Goal: Check status: Verify the current state of an ongoing process or item

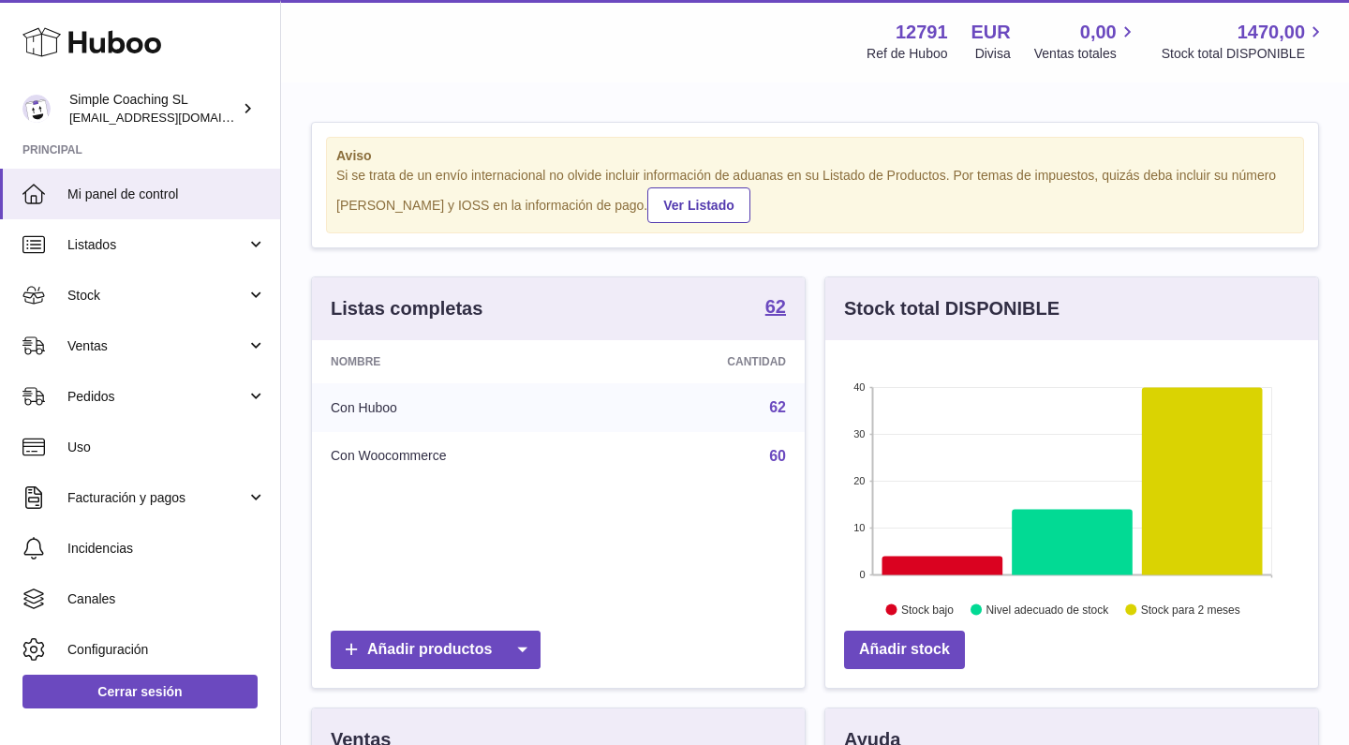
scroll to position [292, 493]
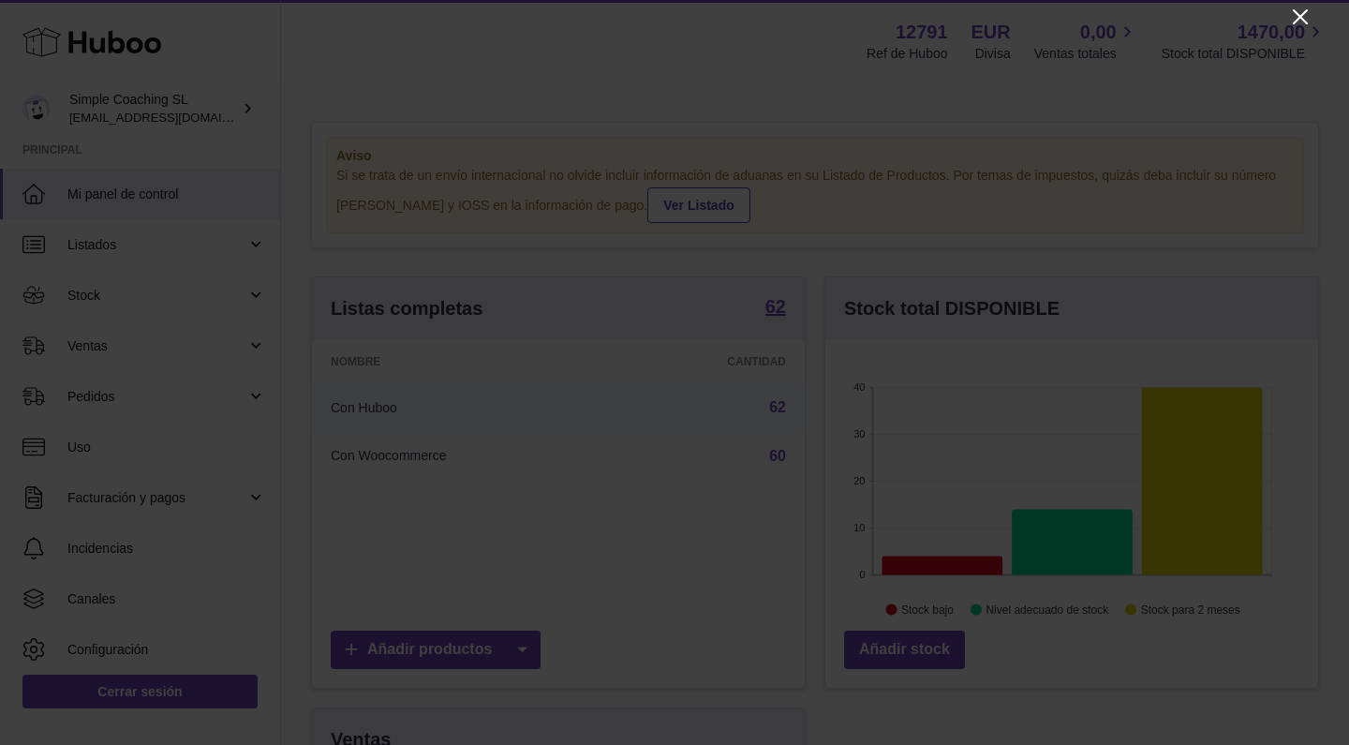
click at [1295, 19] on icon "Close" at bounding box center [1301, 17] width 22 height 22
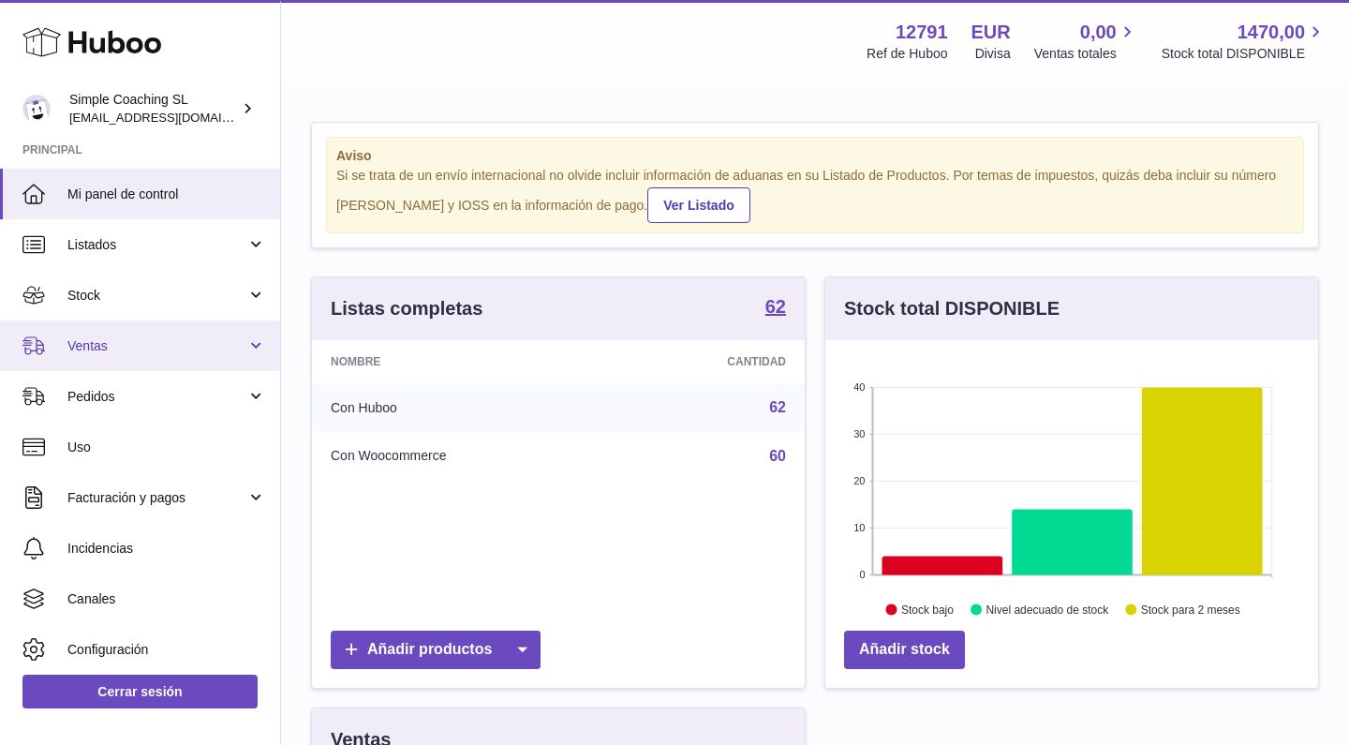
click at [157, 347] on span "Ventas" at bounding box center [156, 346] width 179 height 18
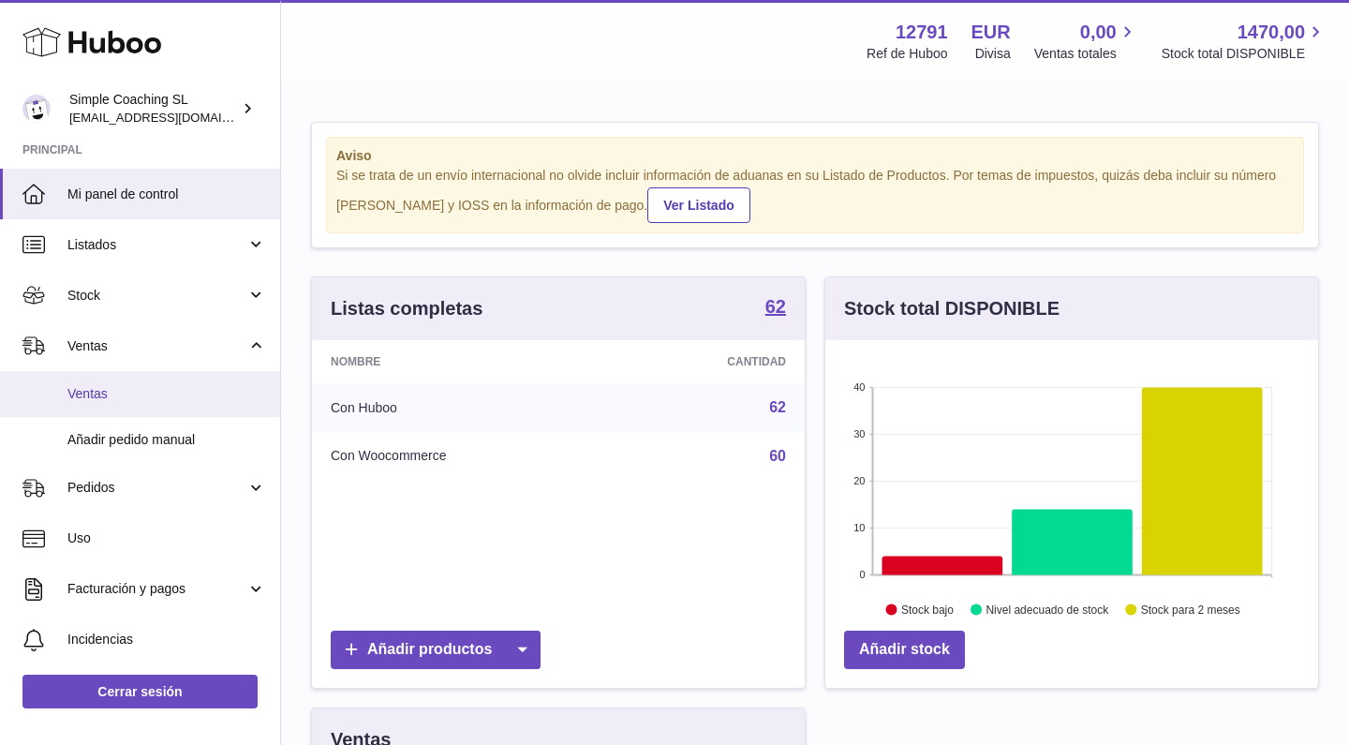
click at [156, 382] on link "Ventas" at bounding box center [140, 394] width 280 height 46
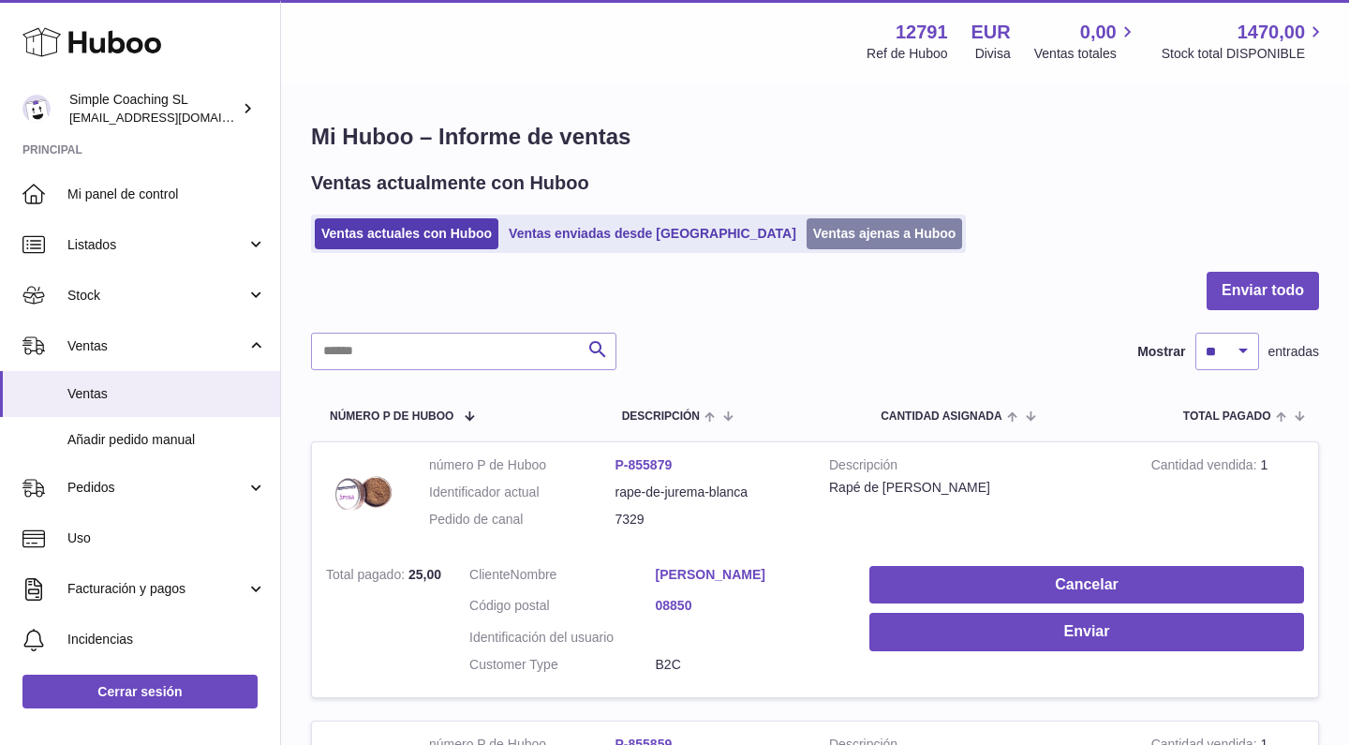
click at [807, 245] on link "Ventas ajenas a Huboo" at bounding box center [885, 233] width 157 height 31
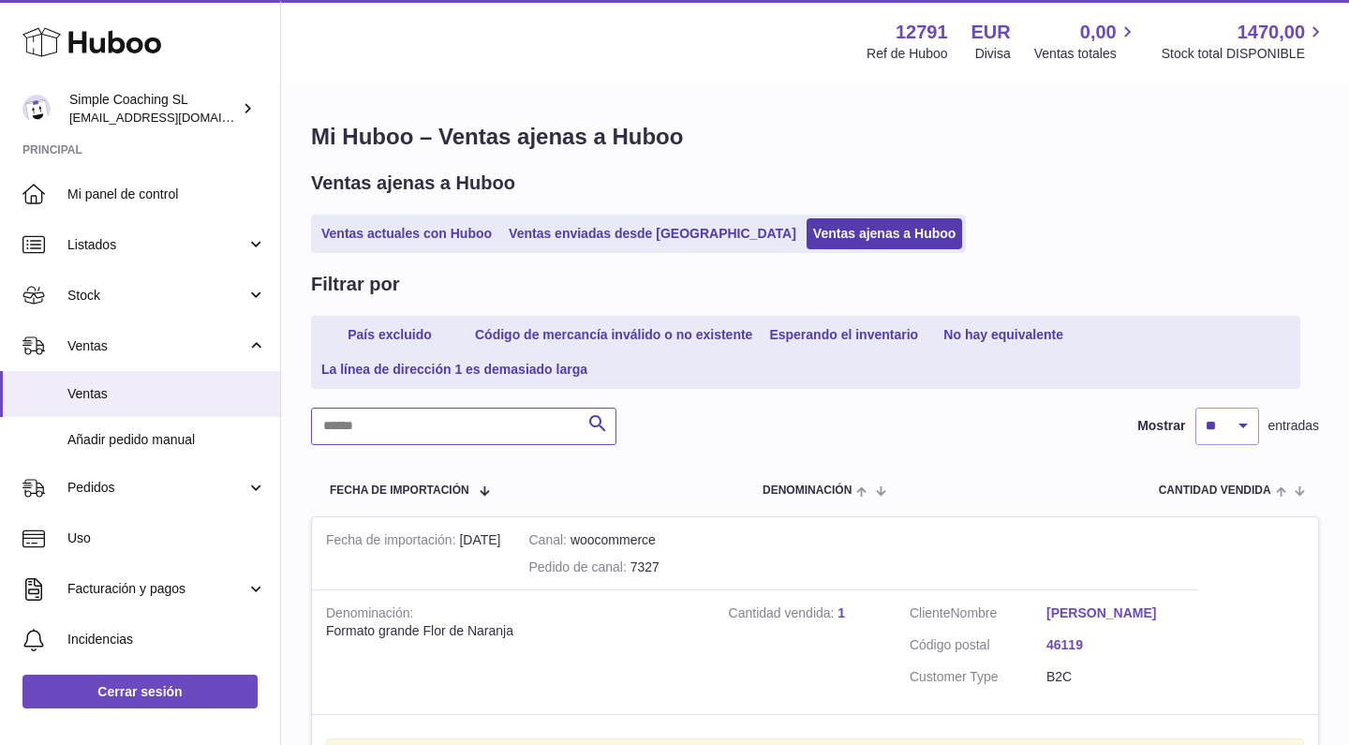
click at [403, 438] on input "text" at bounding box center [464, 426] width 306 height 37
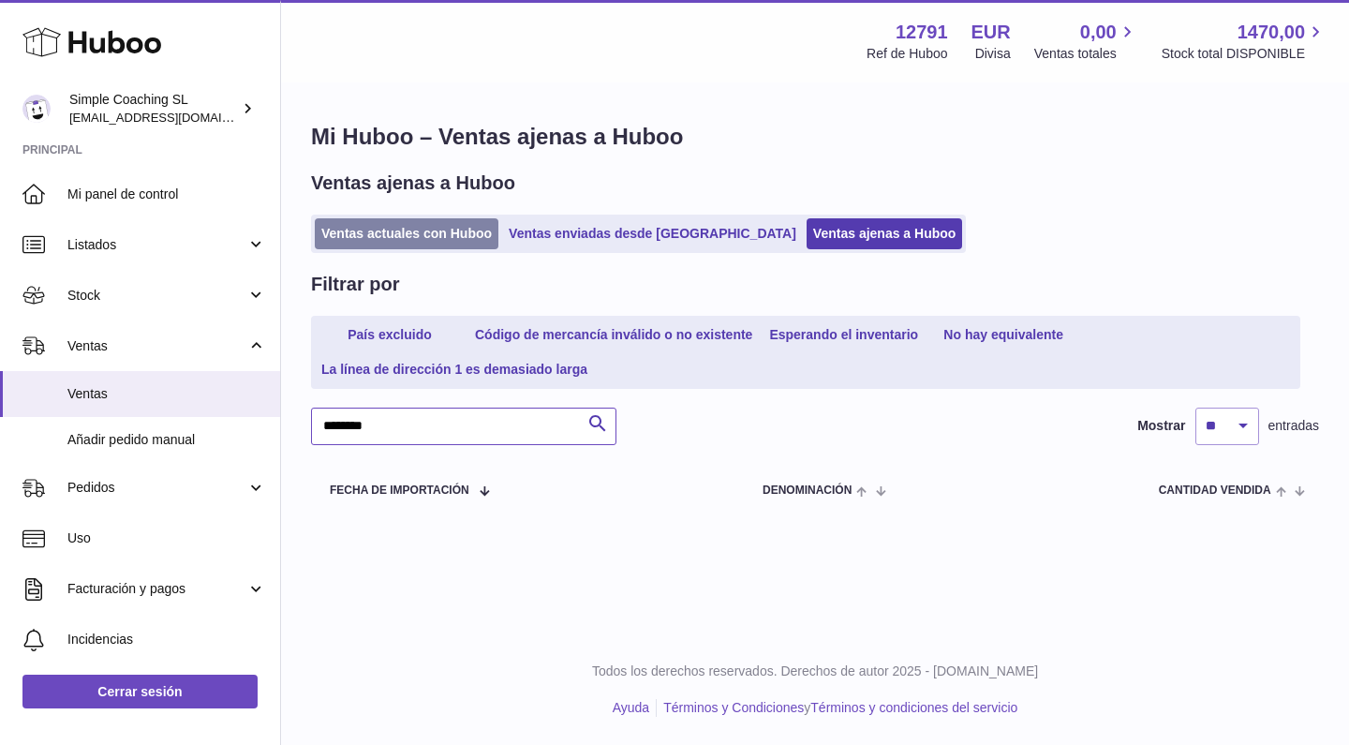
type input "********"
click at [416, 243] on link "Ventas actuales con Huboo" at bounding box center [407, 233] width 184 height 31
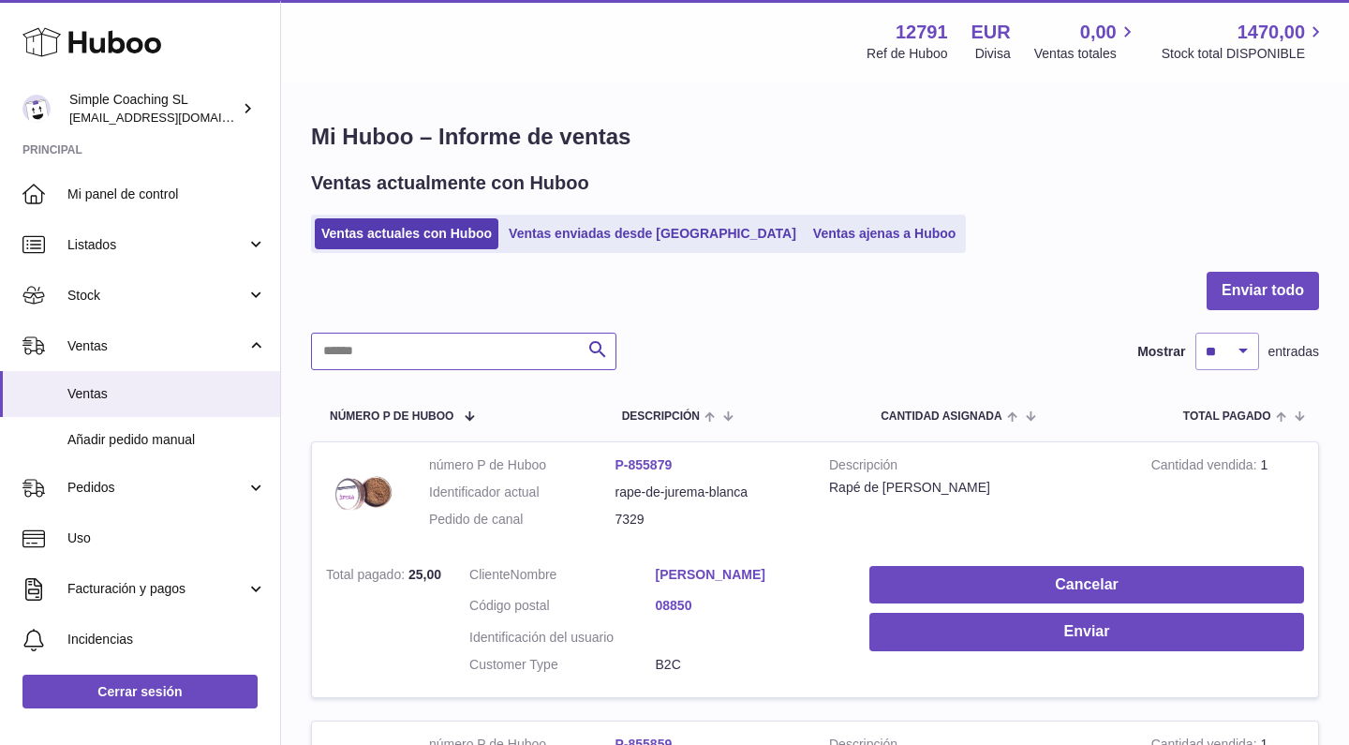
click at [444, 340] on input "text" at bounding box center [464, 351] width 306 height 37
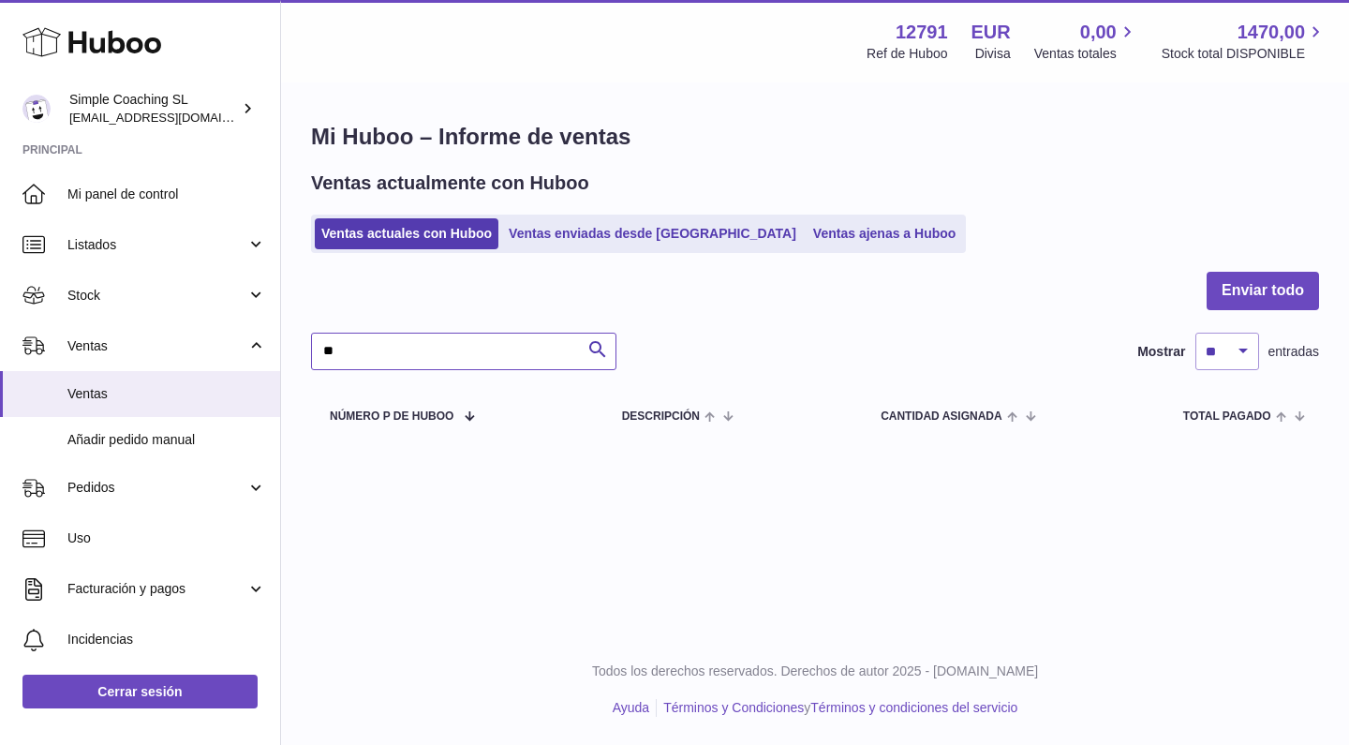
type input "*"
type input "***"
click at [815, 231] on link "Ventas ajenas a Huboo" at bounding box center [885, 233] width 157 height 31
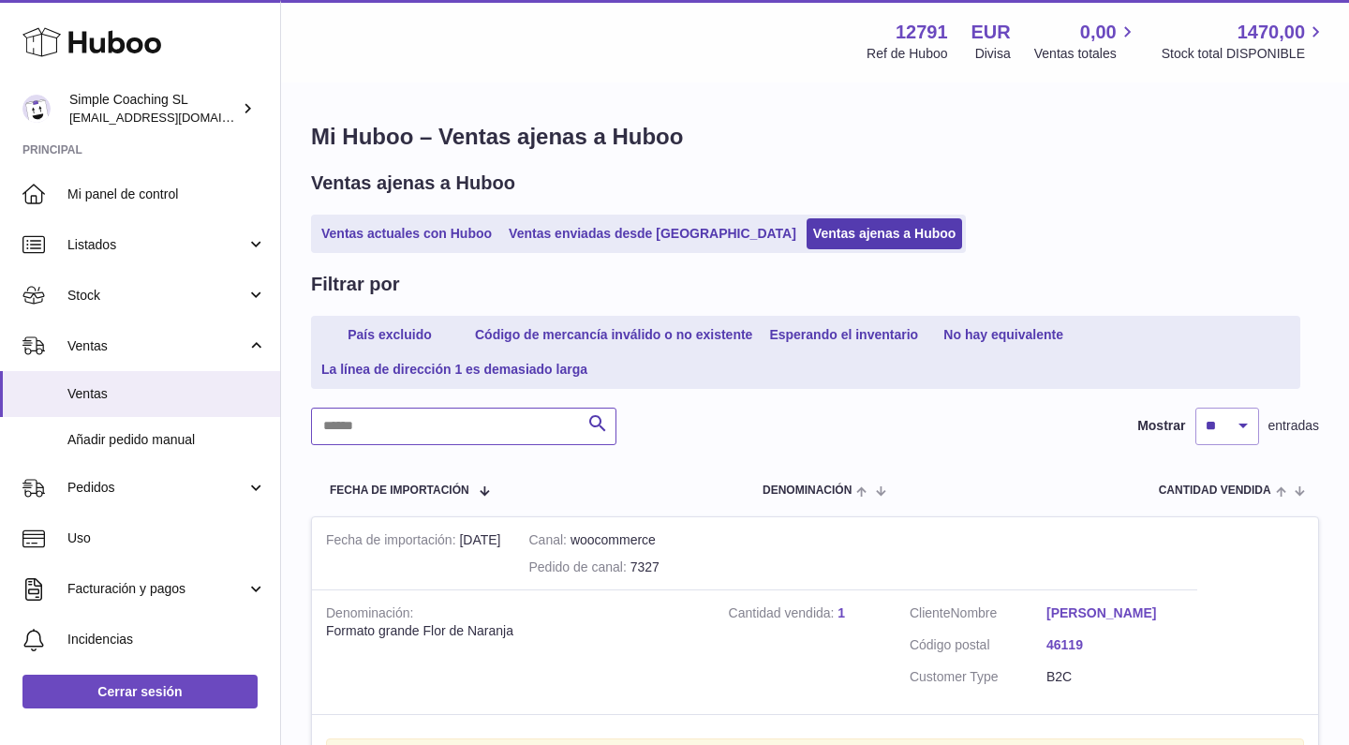
click at [425, 412] on input "text" at bounding box center [464, 426] width 306 height 37
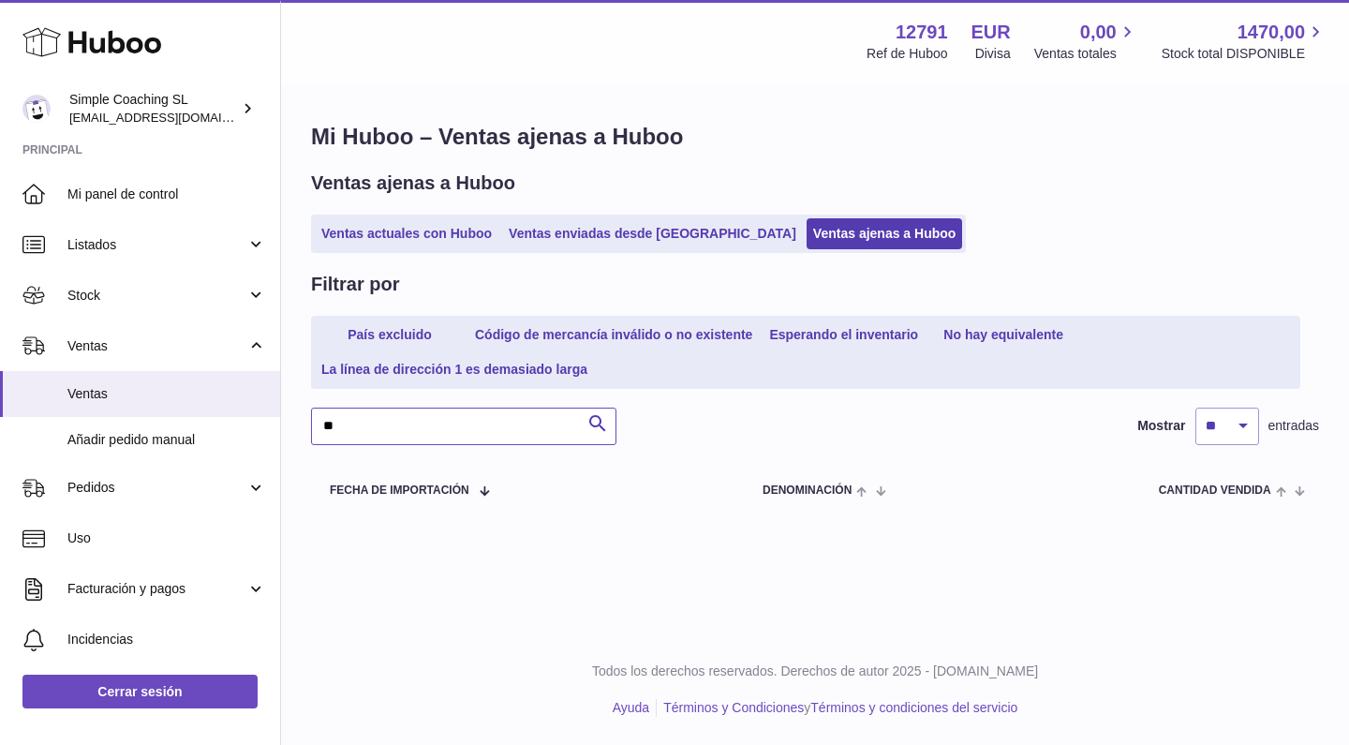
type input "*"
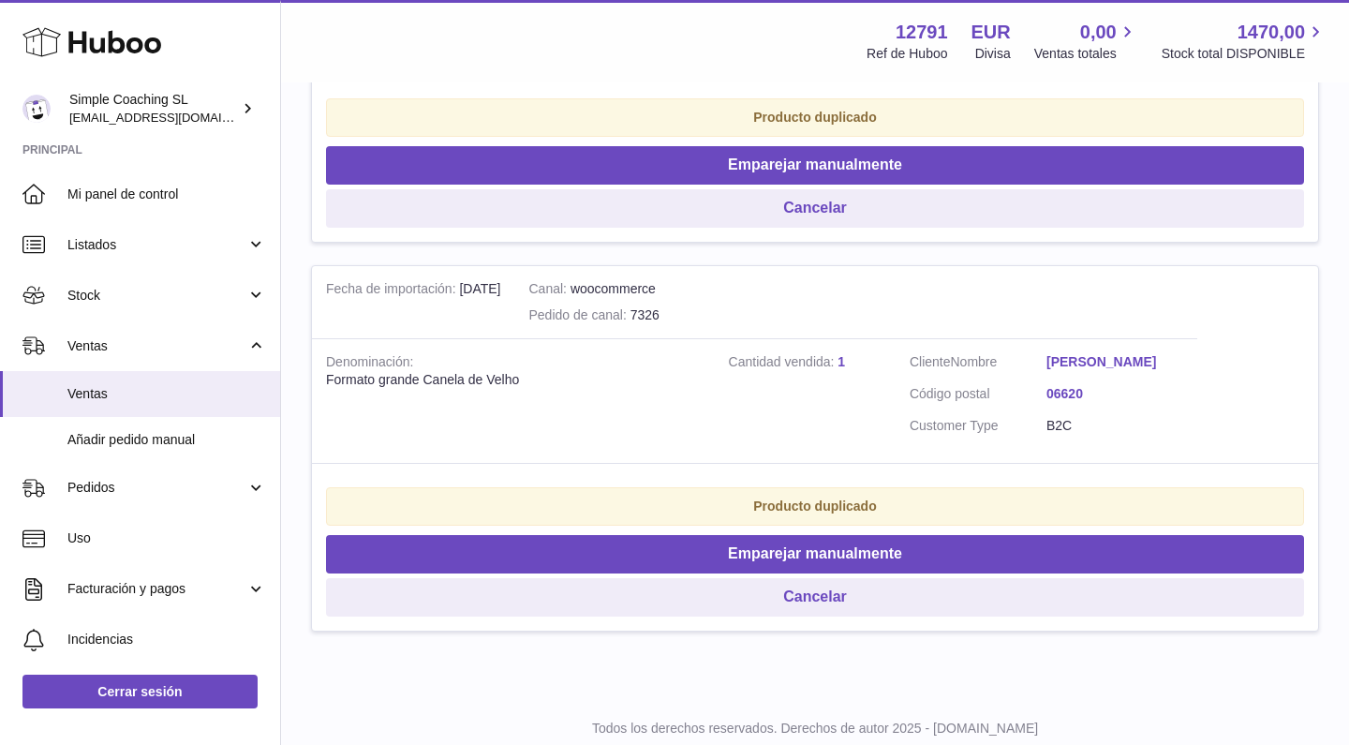
scroll to position [457, 0]
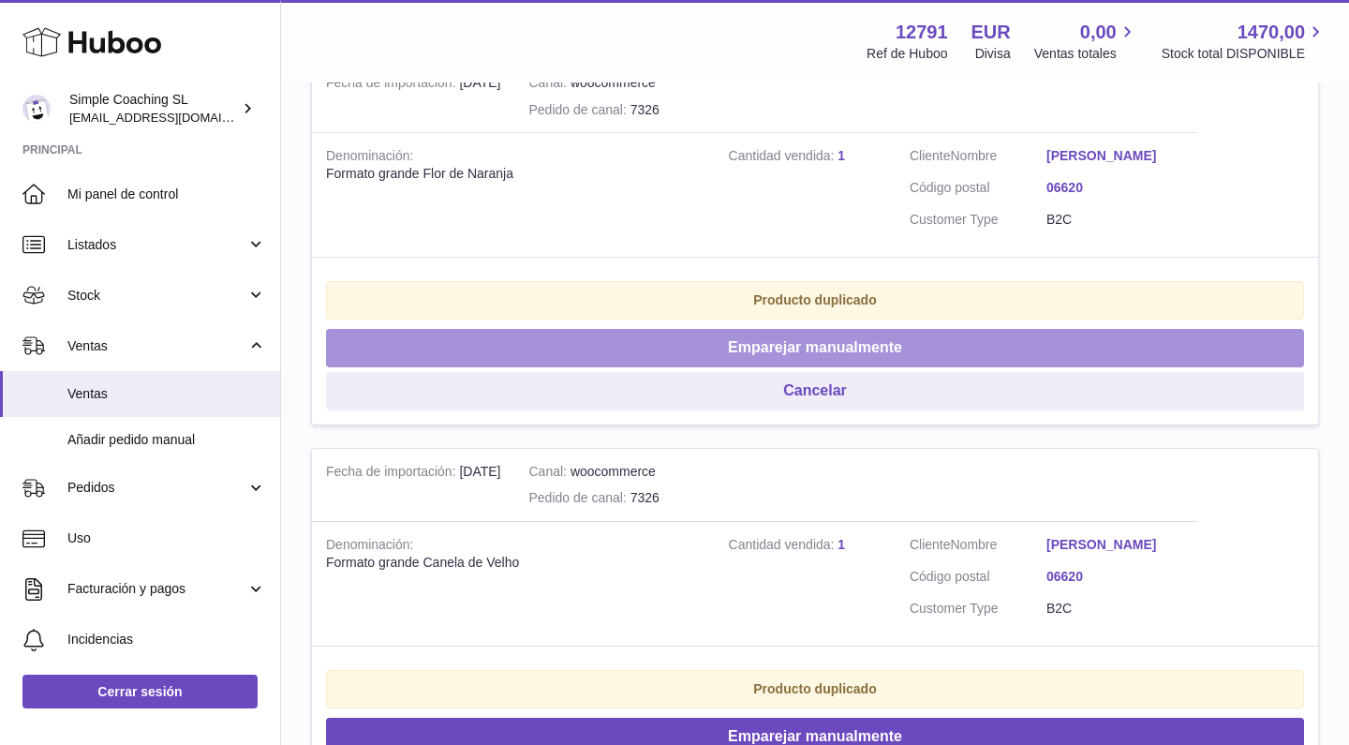
type input "****"
click at [774, 333] on button "Emparejar manualmente" at bounding box center [815, 348] width 978 height 38
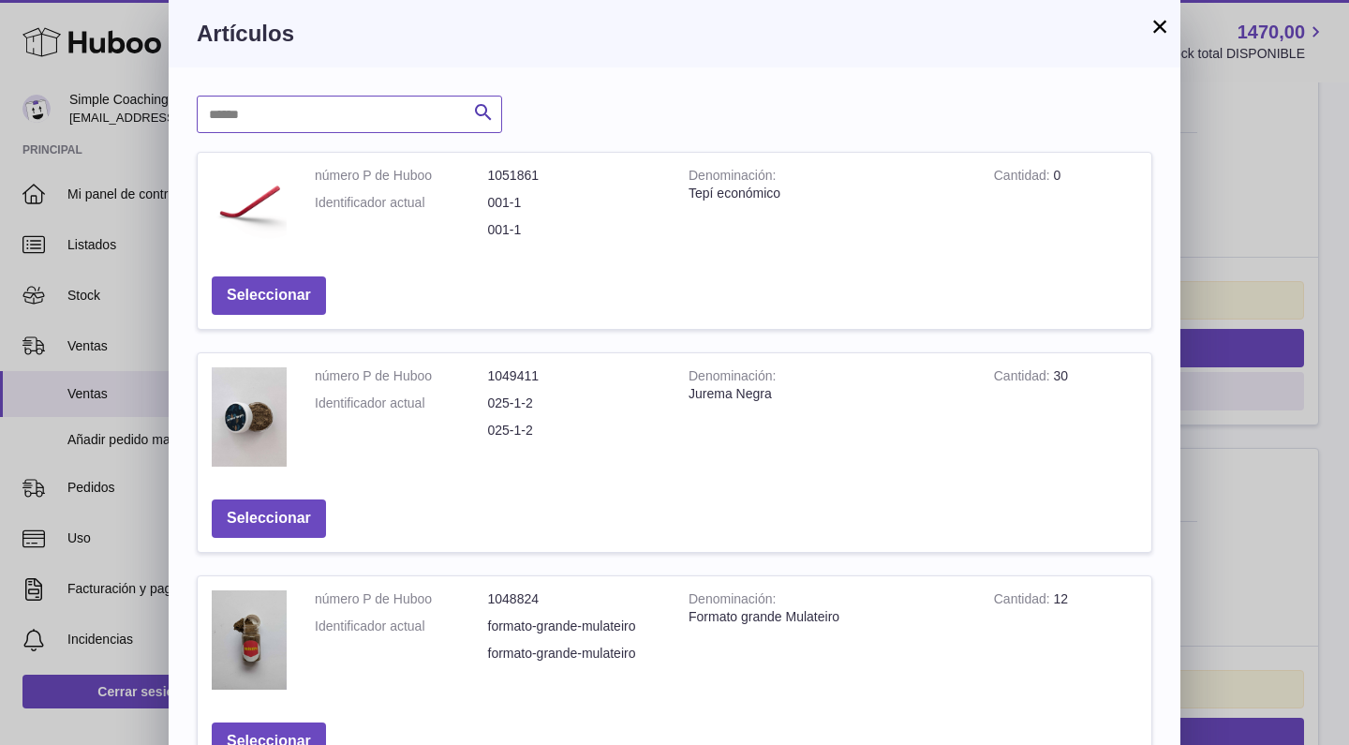
click at [291, 112] on input "text" at bounding box center [350, 114] width 306 height 37
type input "*******"
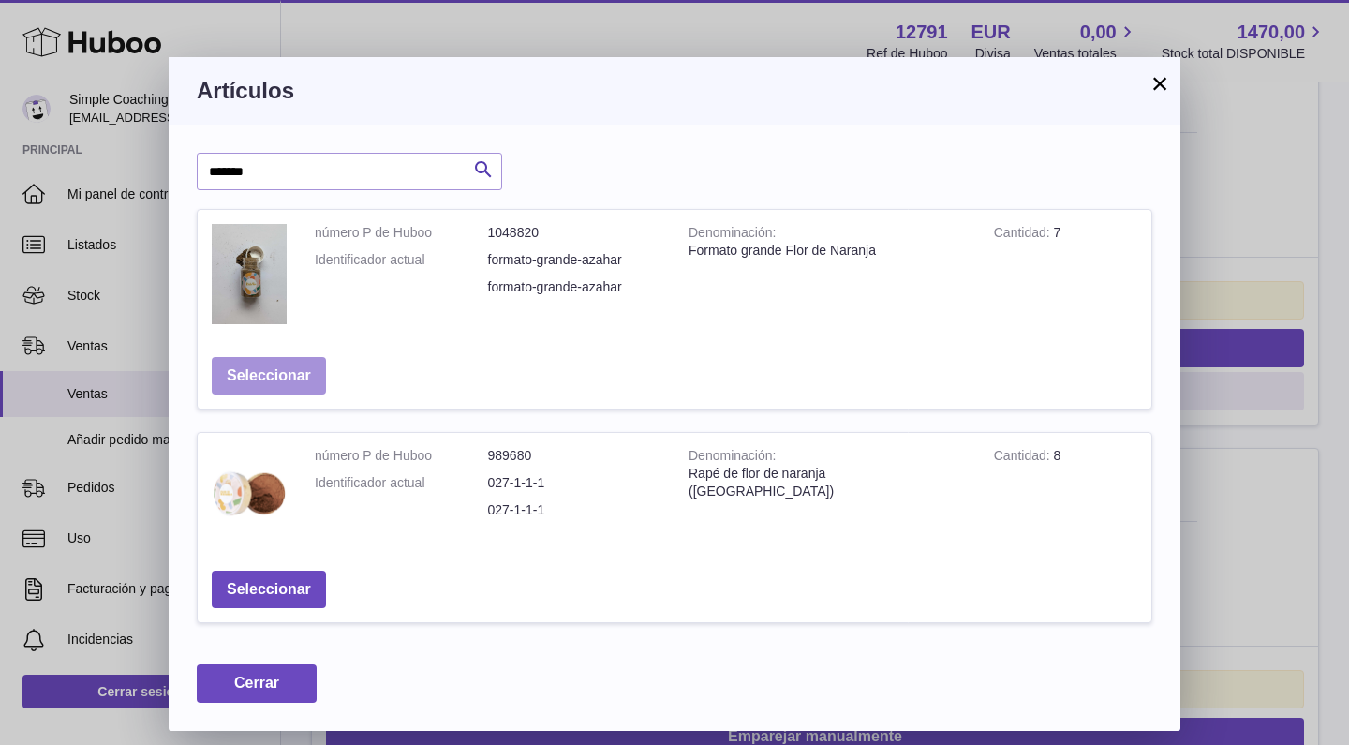
click at [300, 376] on button "Seleccionar" at bounding box center [269, 376] width 114 height 38
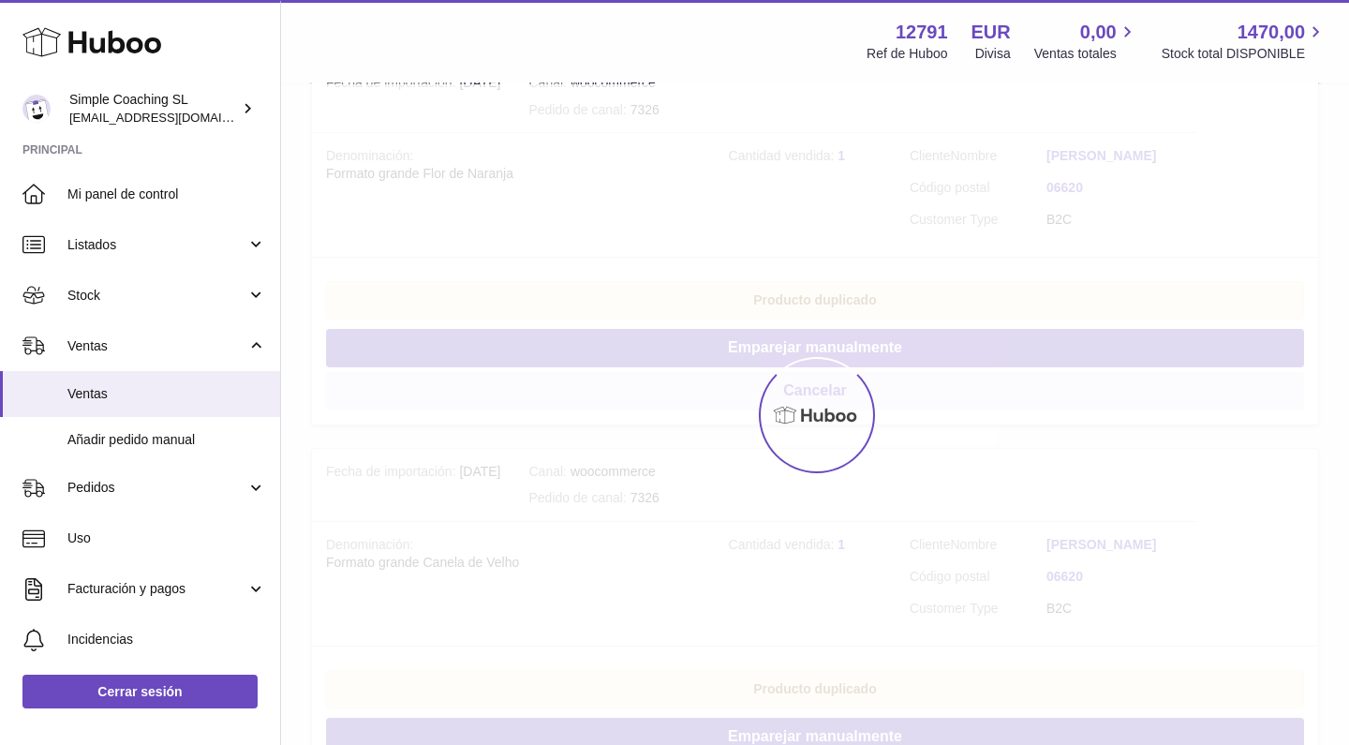
scroll to position [296, 0]
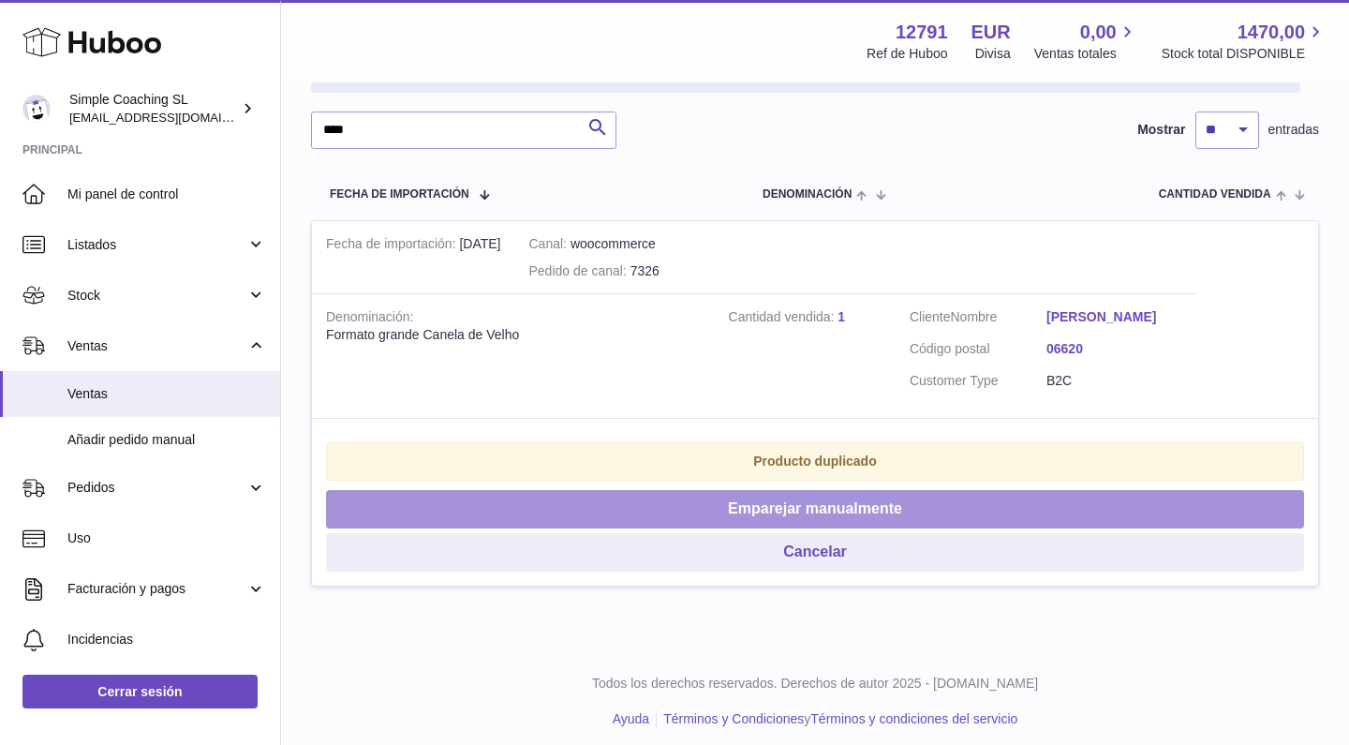
click at [800, 507] on button "Emparejar manualmente" at bounding box center [815, 509] width 978 height 38
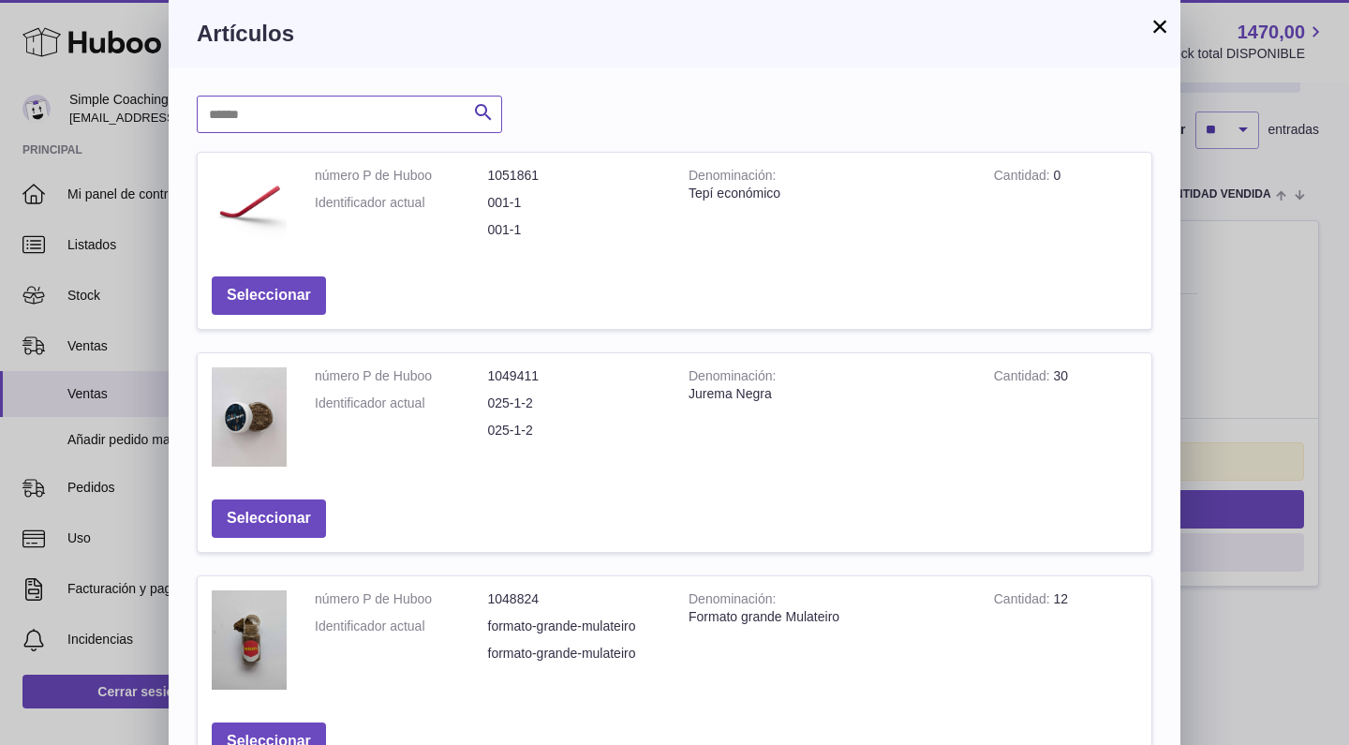
click at [362, 107] on input "text" at bounding box center [350, 114] width 306 height 37
type input "******"
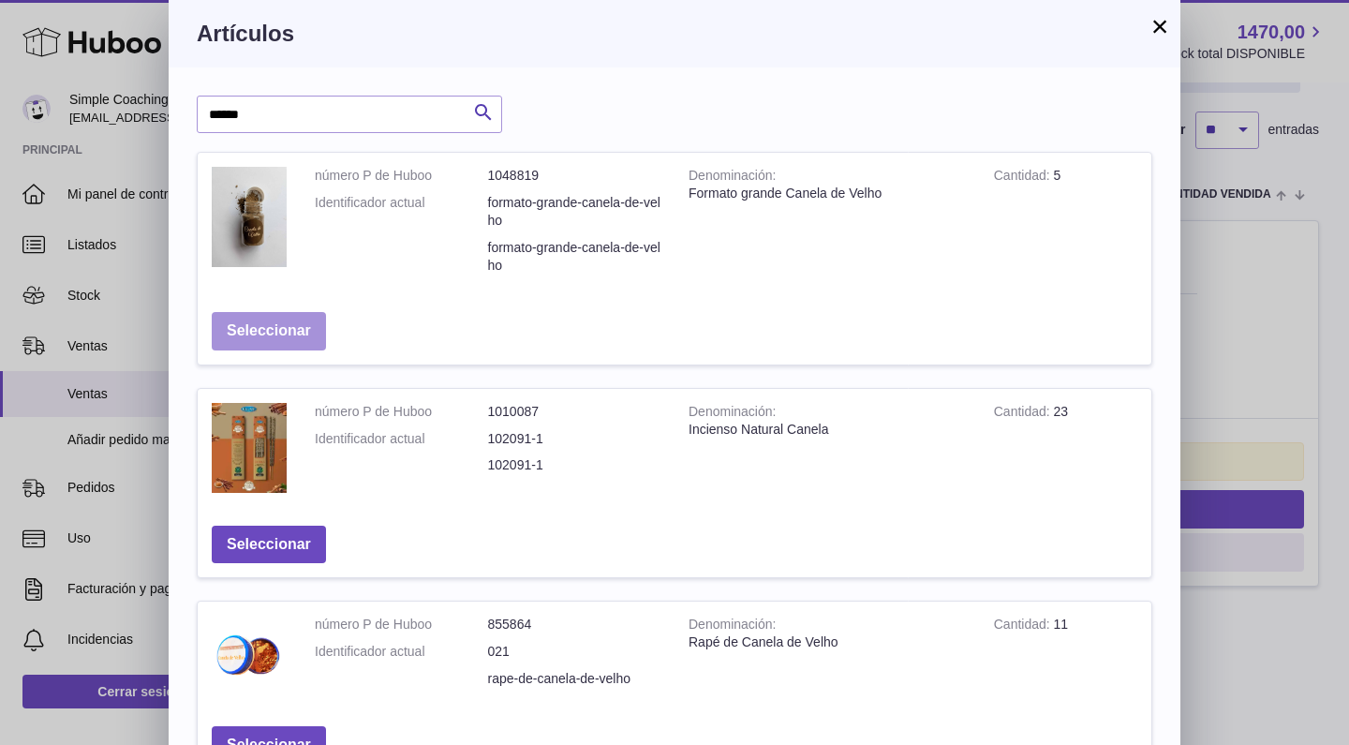
click at [276, 317] on button "Seleccionar" at bounding box center [269, 331] width 114 height 38
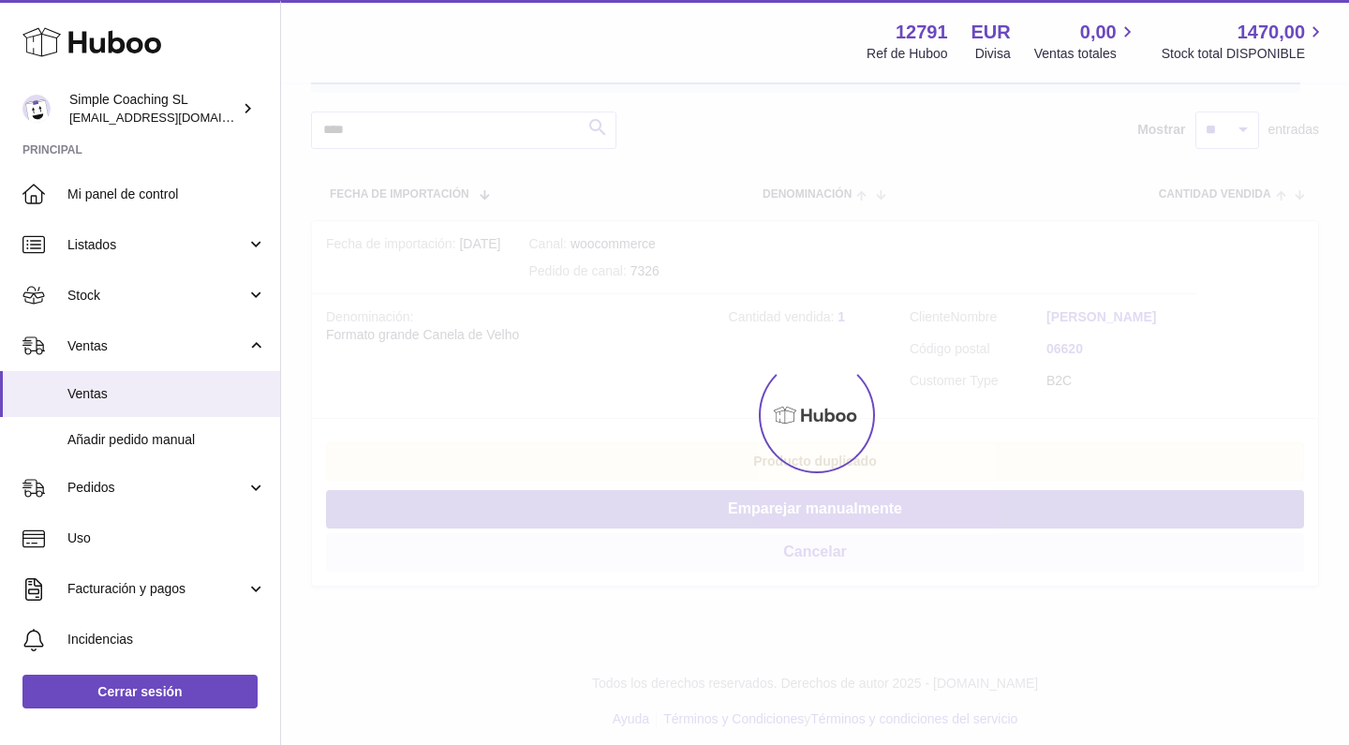
scroll to position [0, 0]
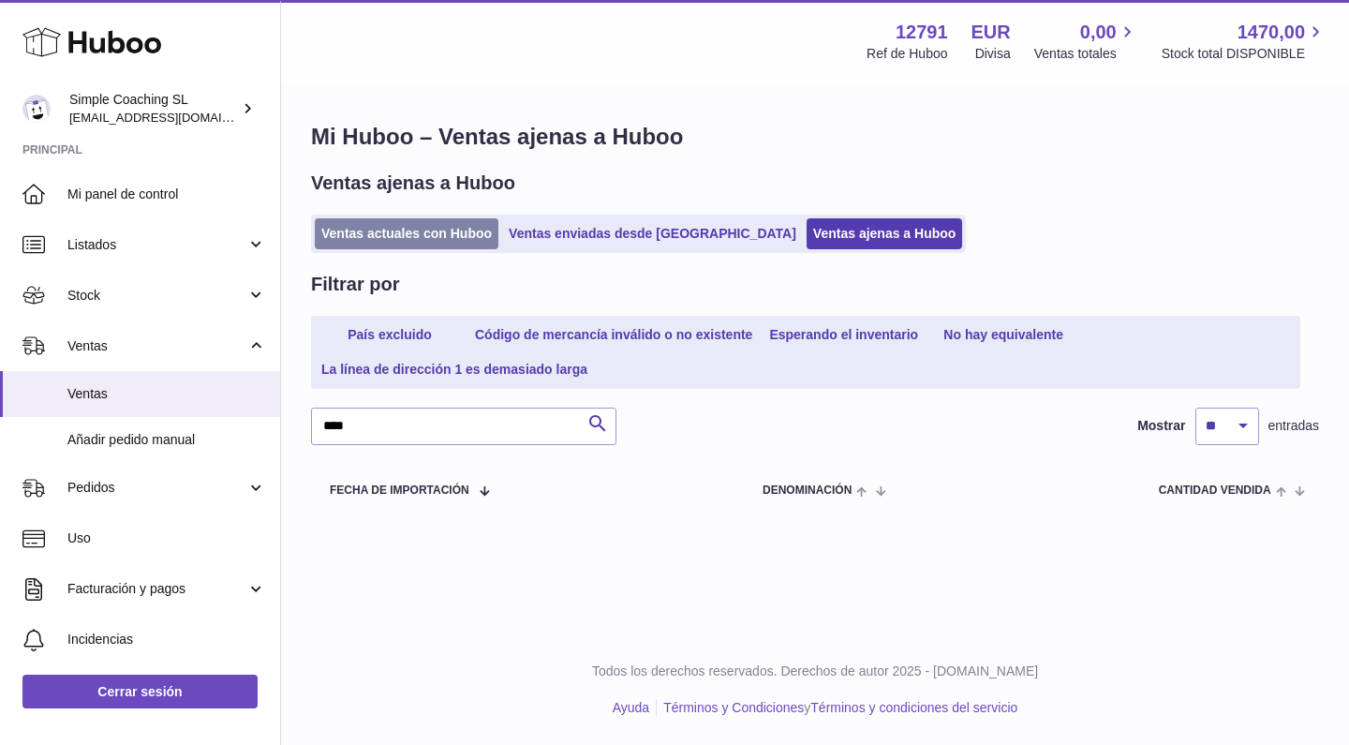
click at [388, 238] on link "Ventas actuales con Huboo" at bounding box center [407, 233] width 184 height 31
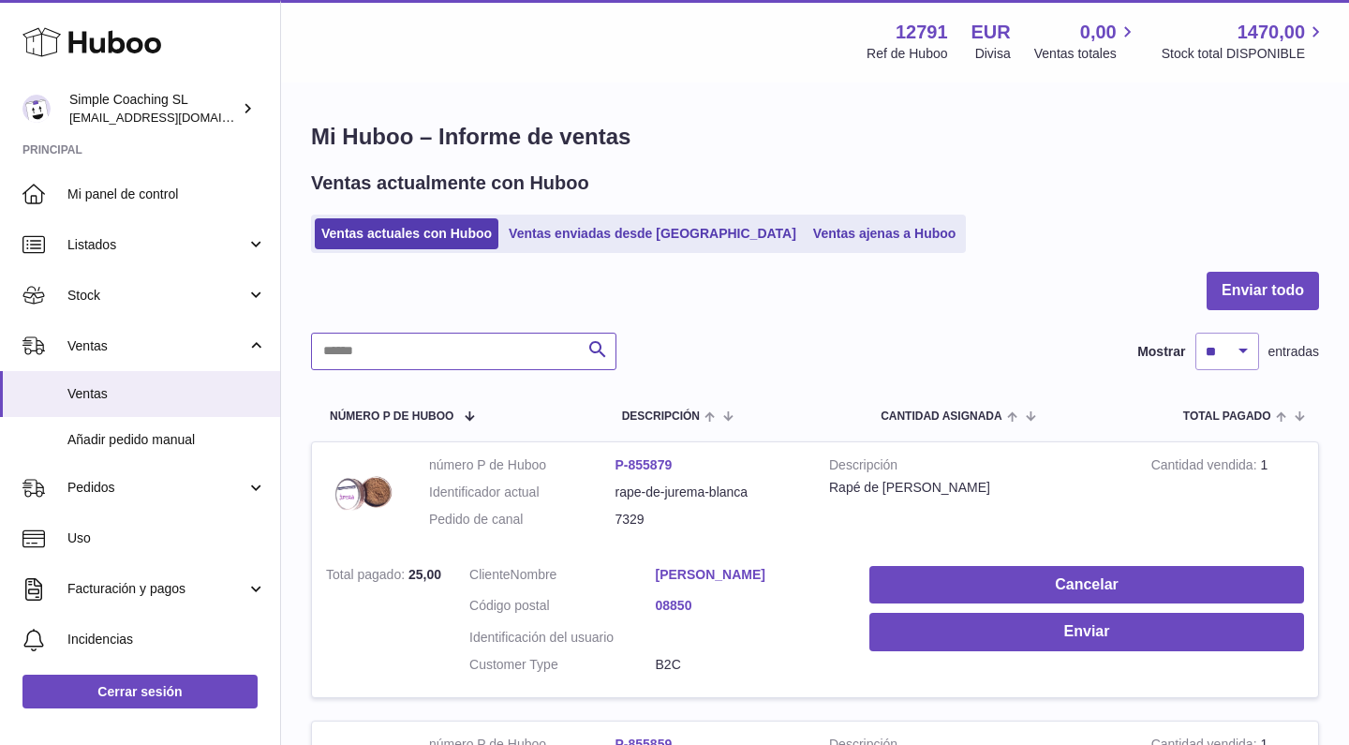
click at [468, 364] on input "text" at bounding box center [464, 351] width 306 height 37
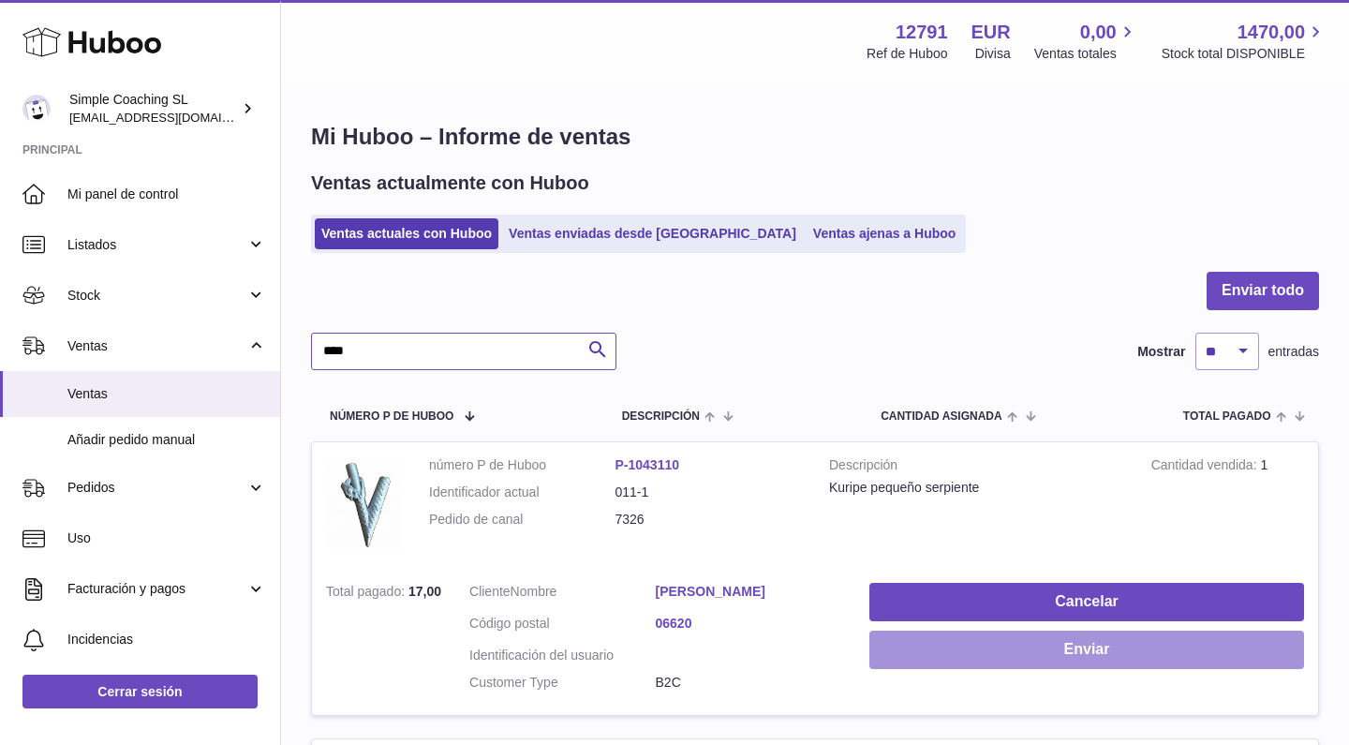
type input "****"
click at [942, 640] on button "Enviar" at bounding box center [1087, 650] width 435 height 38
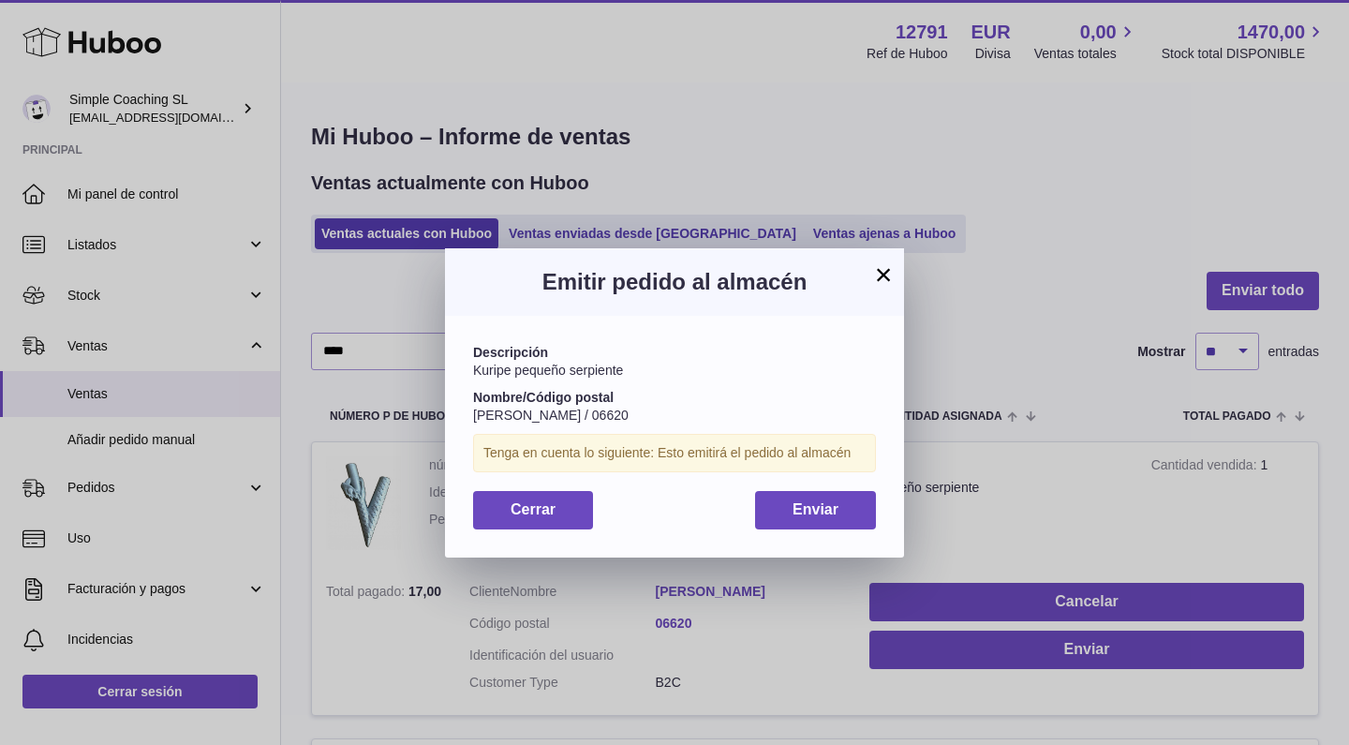
click at [876, 278] on button "×" at bounding box center [883, 274] width 22 height 22
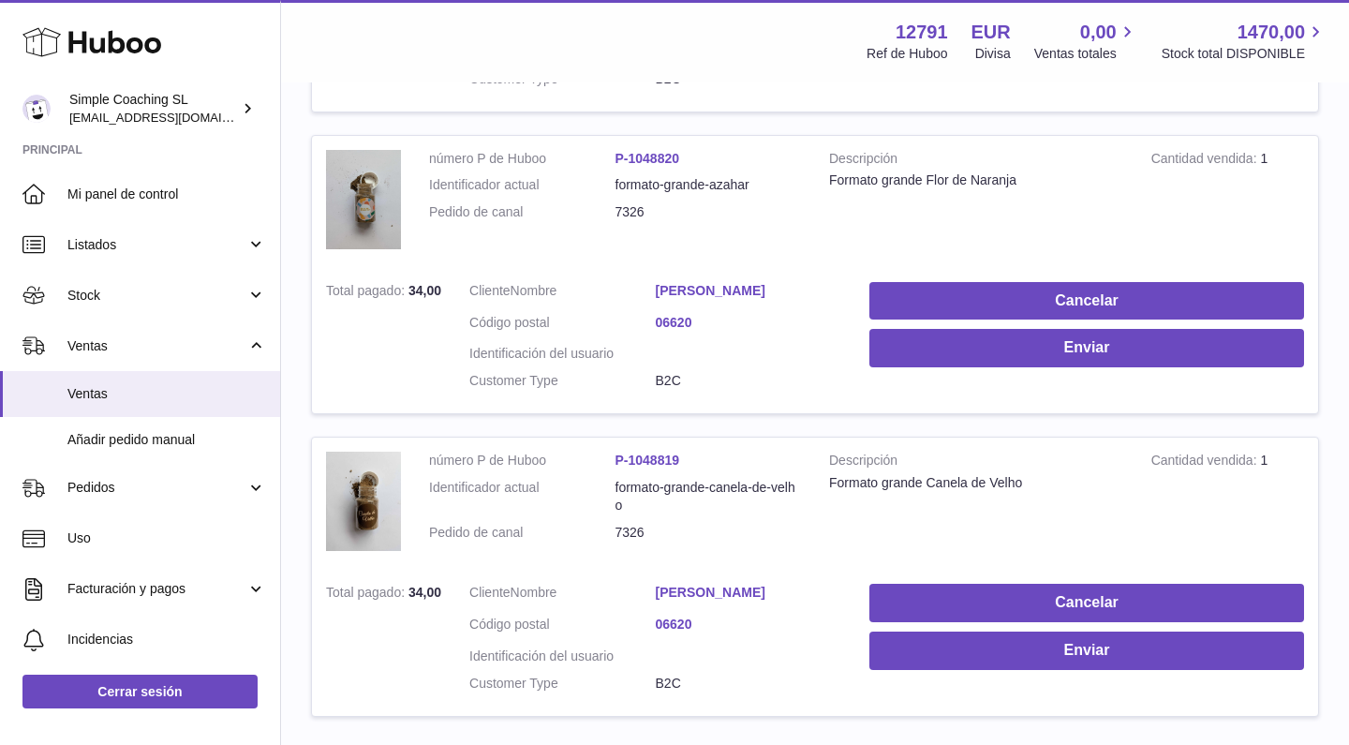
scroll to position [605, 0]
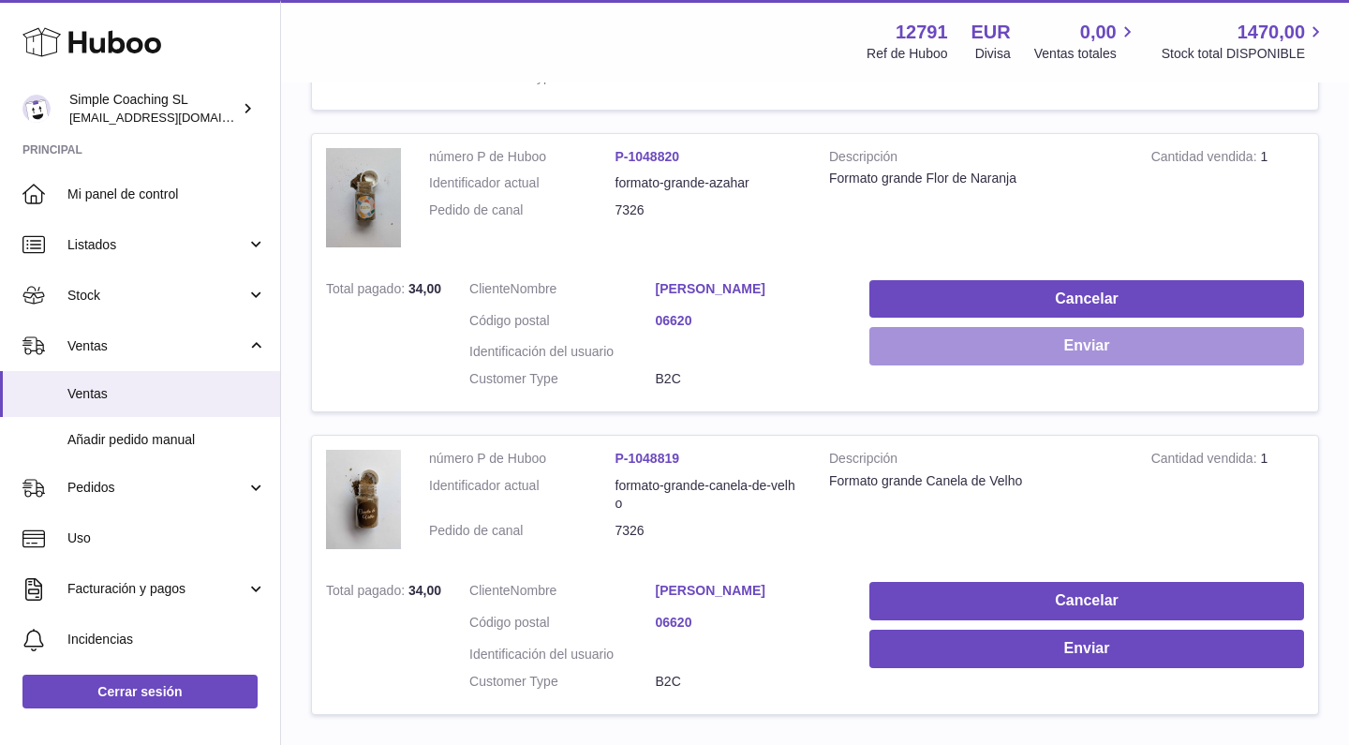
click at [939, 327] on button "Enviar" at bounding box center [1087, 346] width 435 height 38
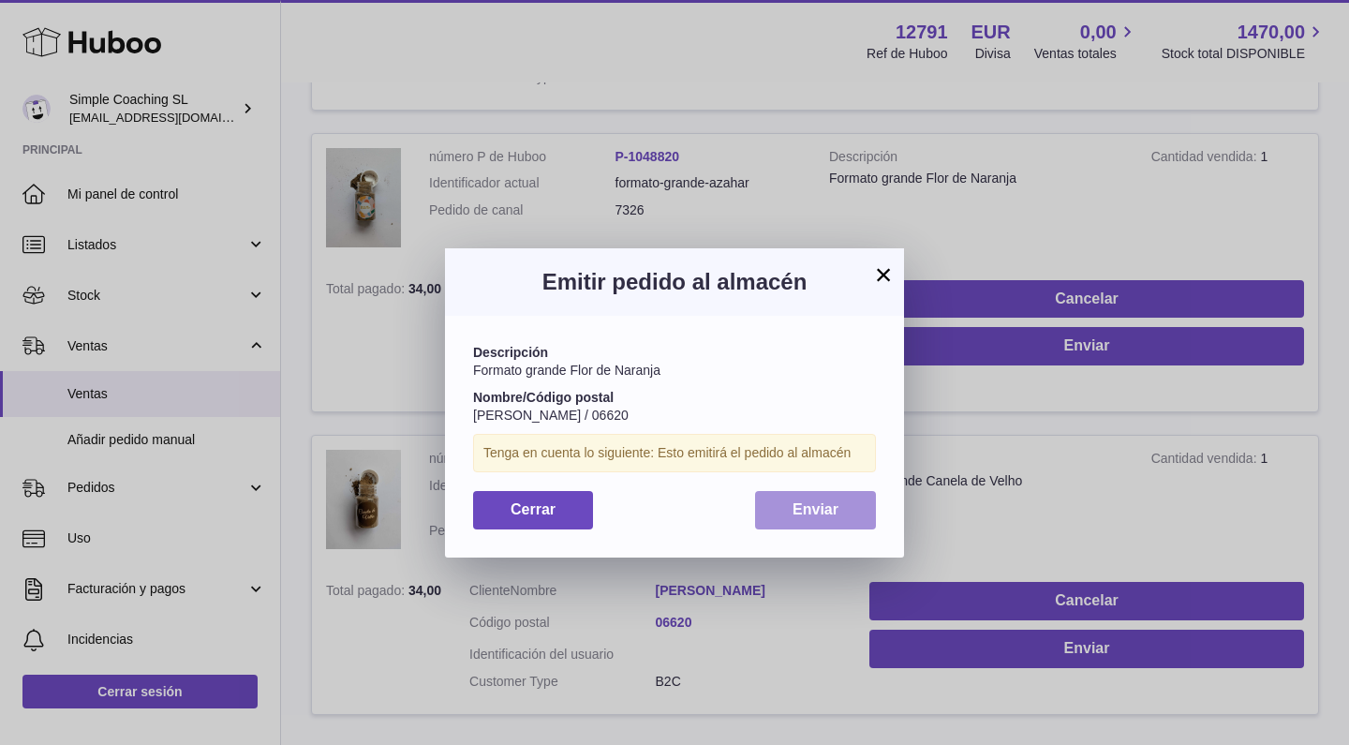
click at [832, 514] on button "Enviar" at bounding box center [815, 510] width 121 height 38
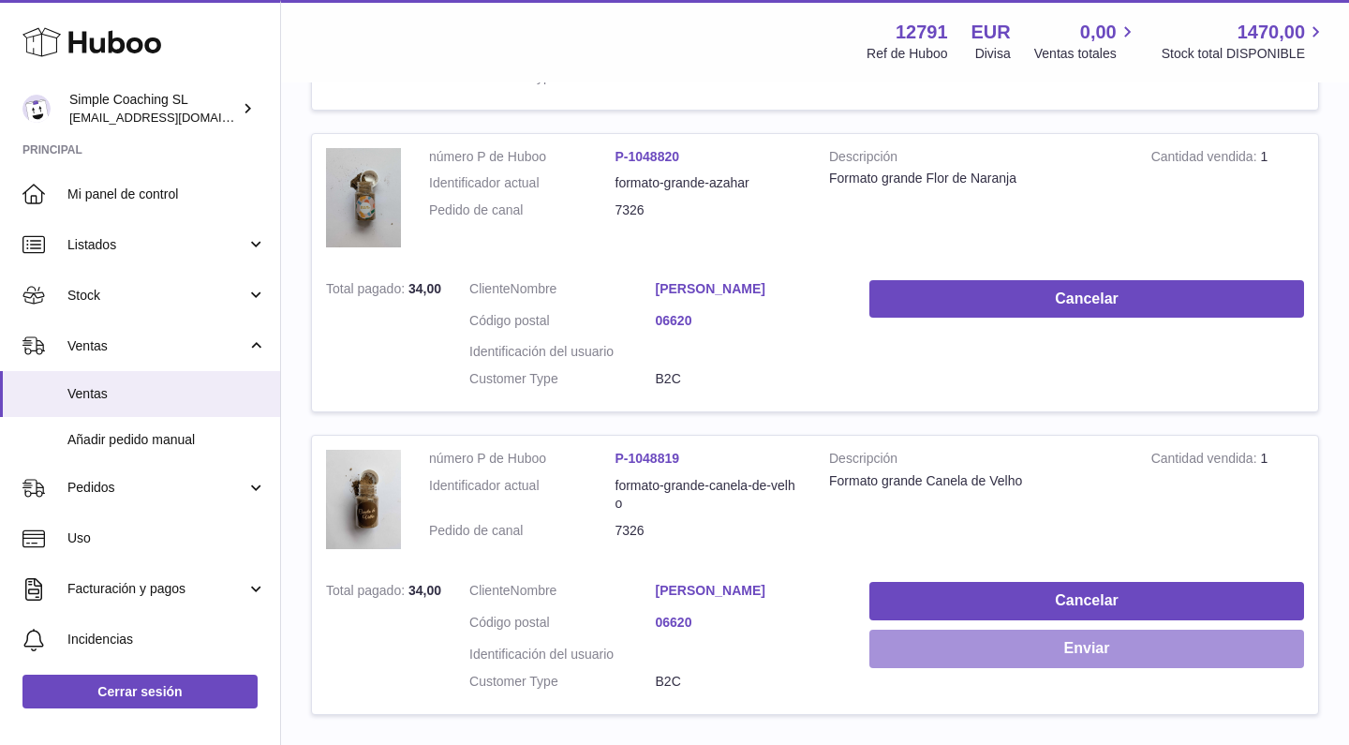
click at [969, 630] on button "Enviar" at bounding box center [1087, 649] width 435 height 38
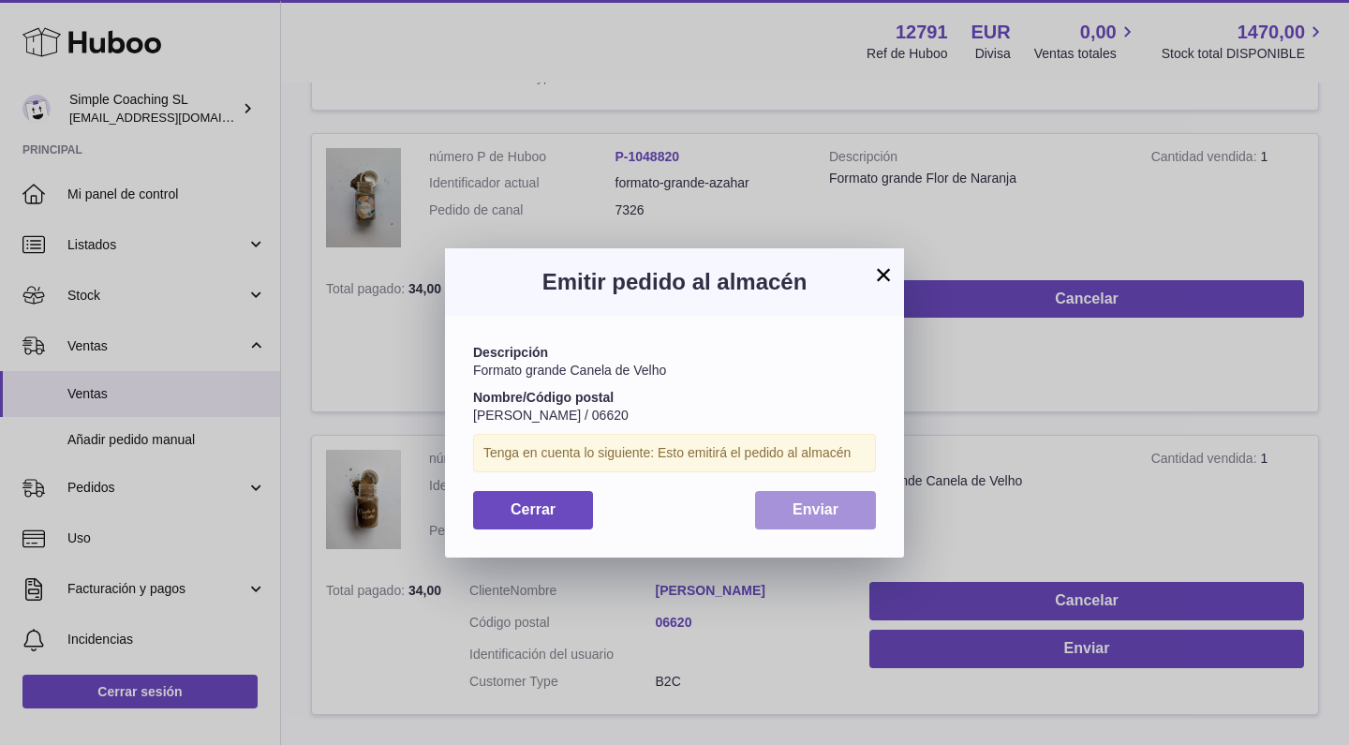
click at [805, 509] on span "Enviar" at bounding box center [816, 509] width 46 height 16
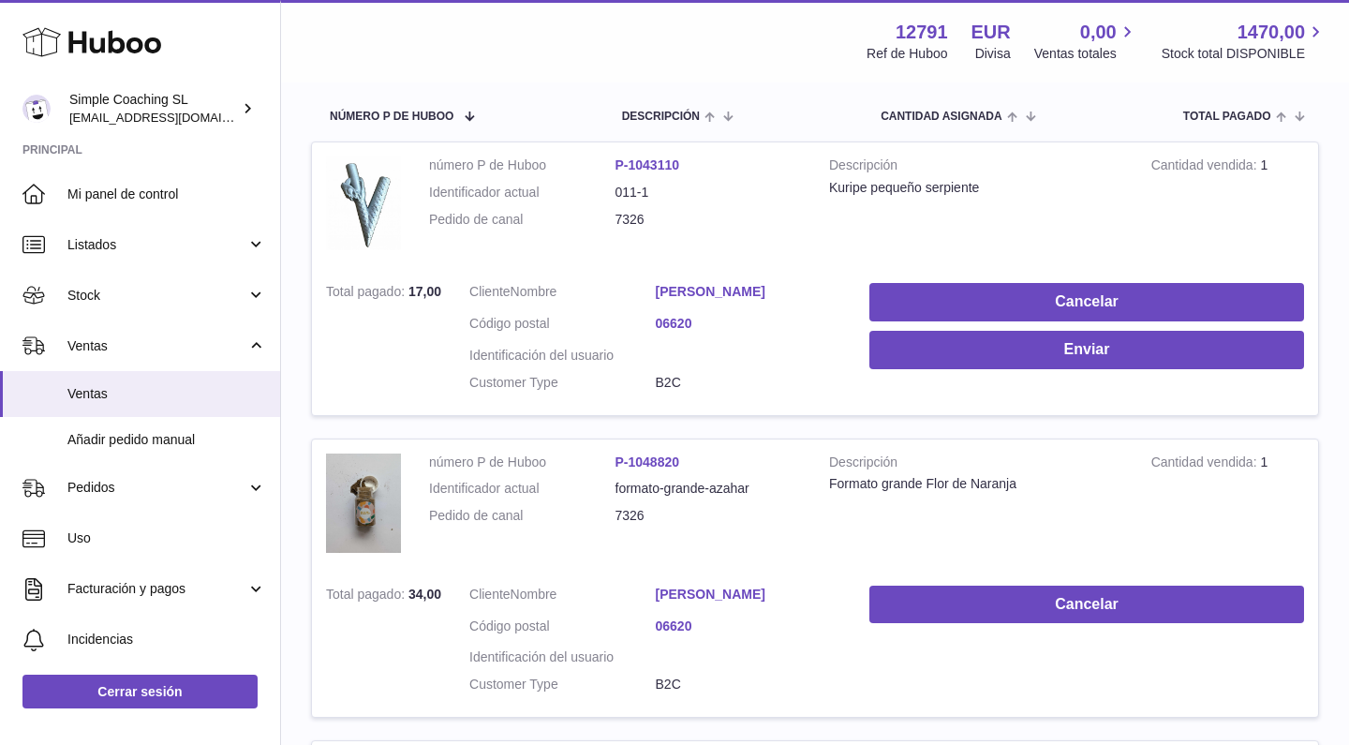
scroll to position [296, 0]
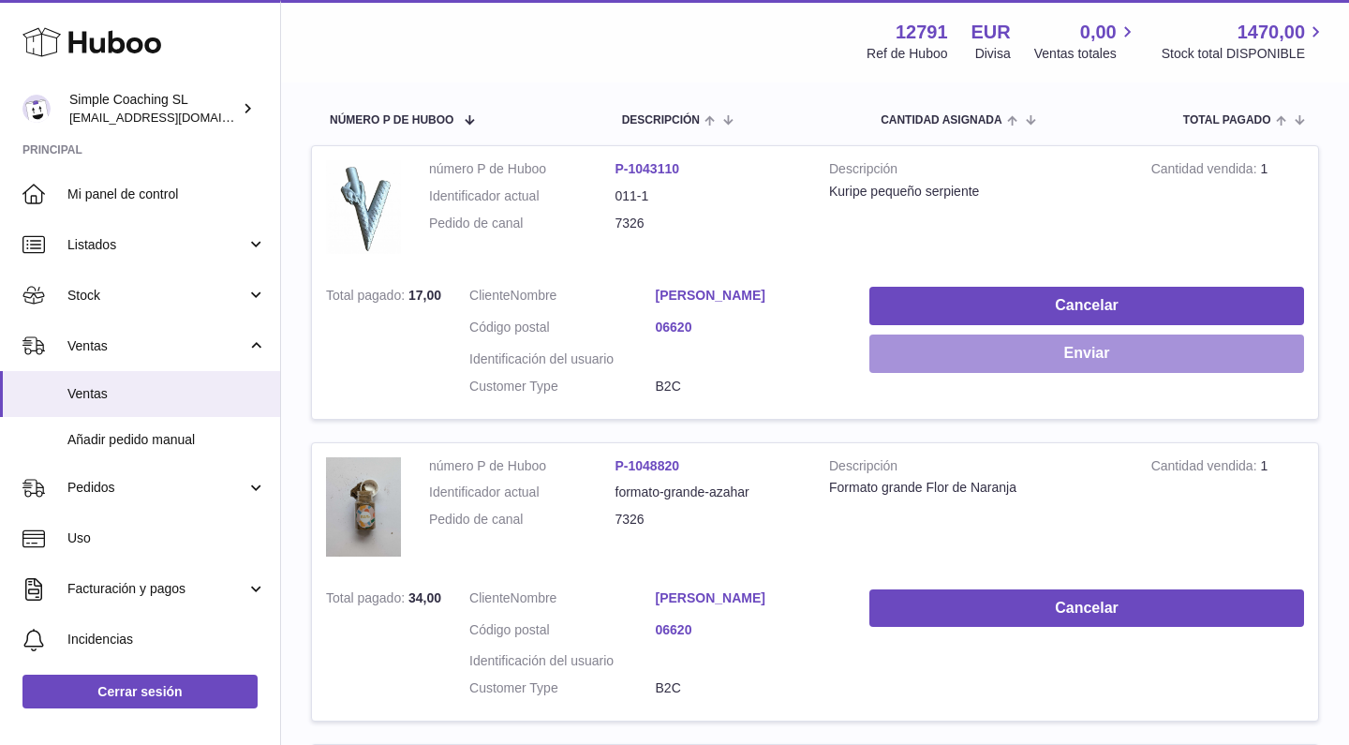
click at [982, 357] on button "Enviar" at bounding box center [1087, 354] width 435 height 38
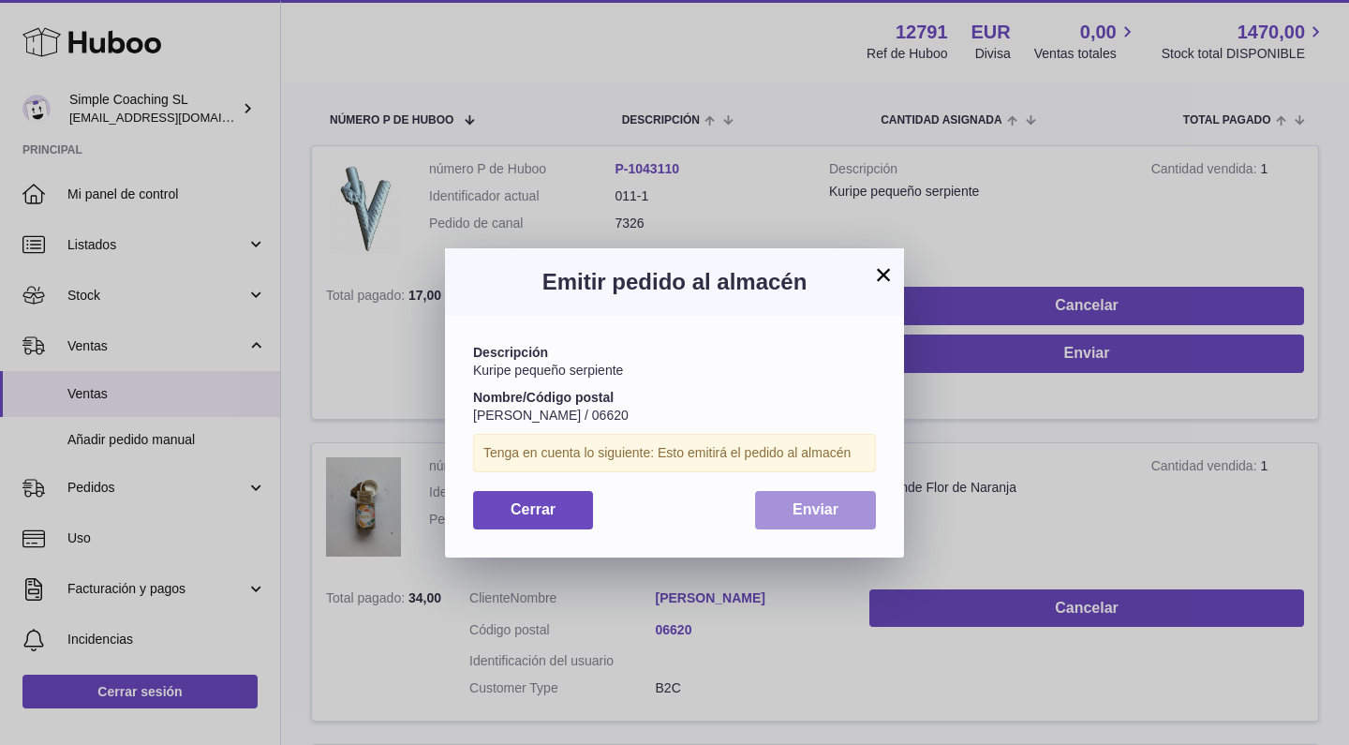
click at [818, 510] on span "Enviar" at bounding box center [816, 509] width 46 height 16
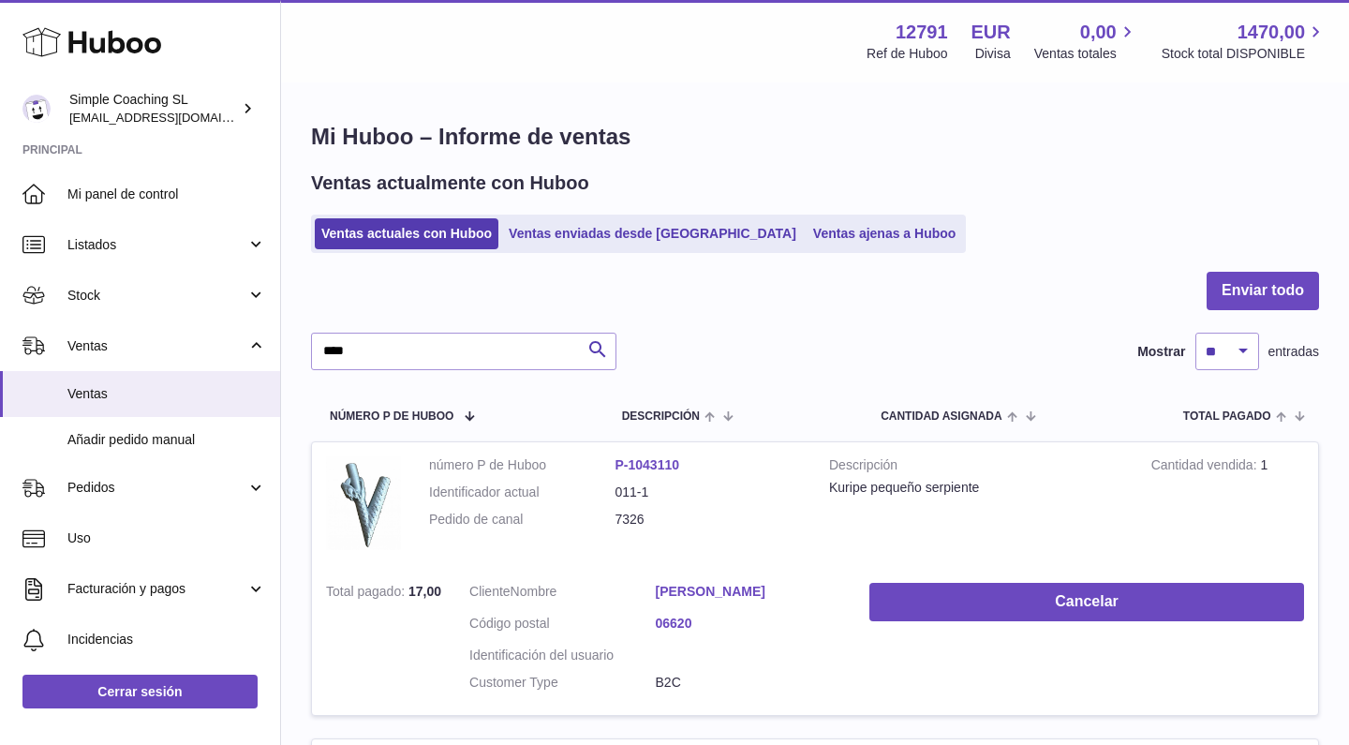
scroll to position [0, 0]
click at [824, 249] on ul "Ventas actuales con Huboo Ventas enviadas desde Huboo Ventas ajenas a Huboo" at bounding box center [638, 234] width 655 height 38
click at [807, 231] on link "Ventas ajenas a Huboo" at bounding box center [885, 233] width 157 height 31
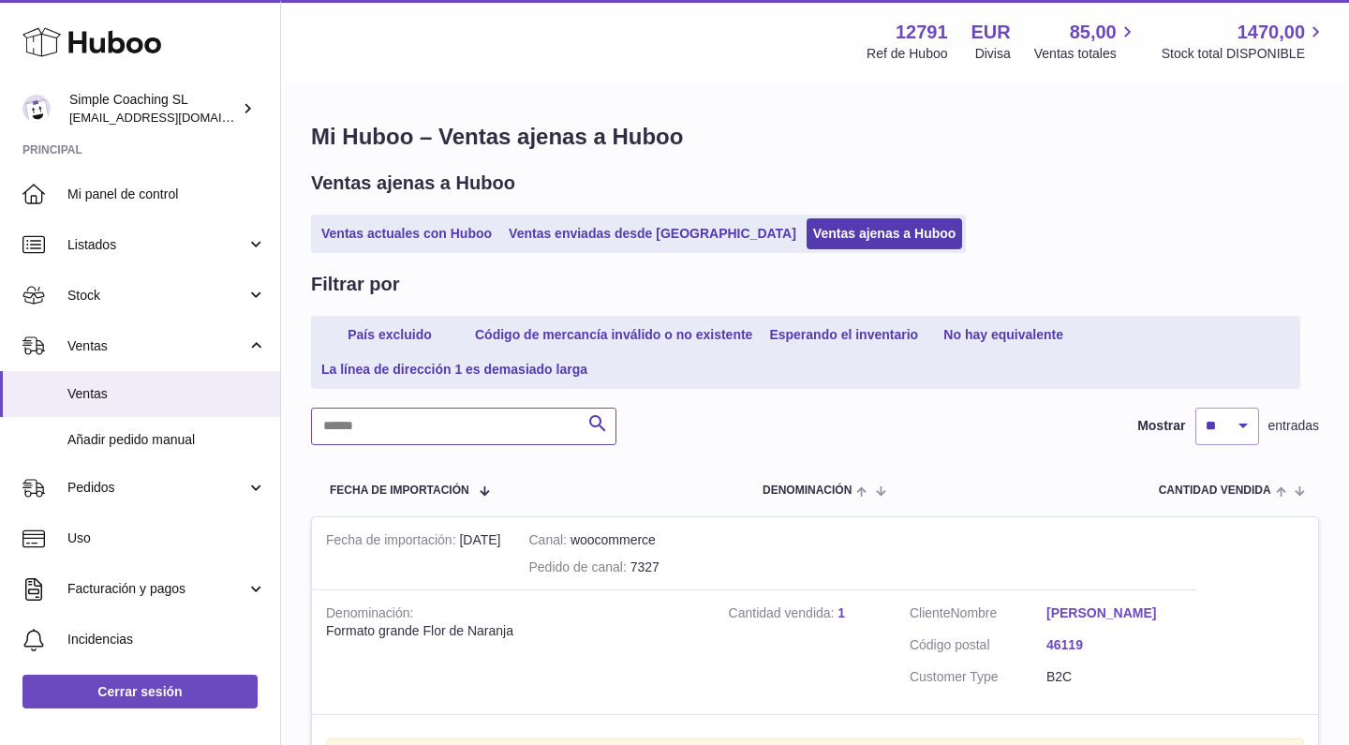
click at [441, 423] on input "text" at bounding box center [464, 426] width 306 height 37
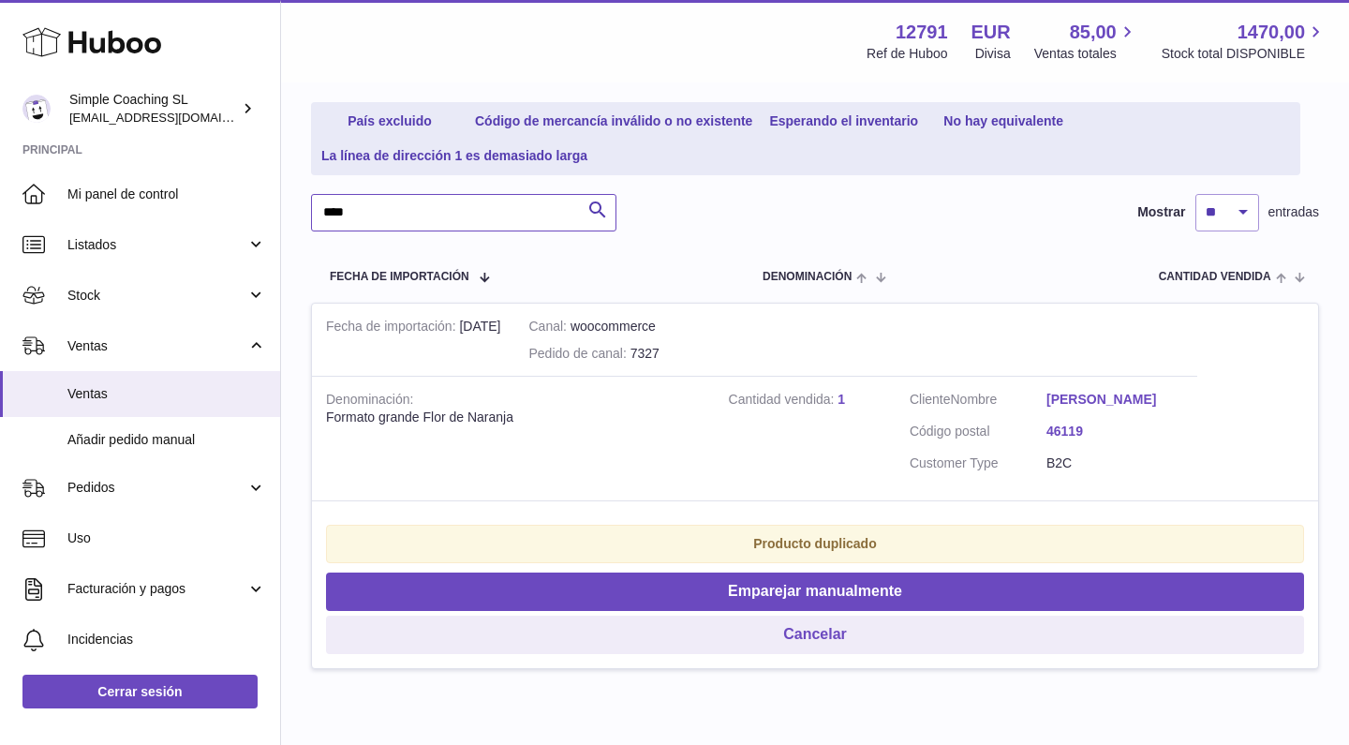
scroll to position [215, 0]
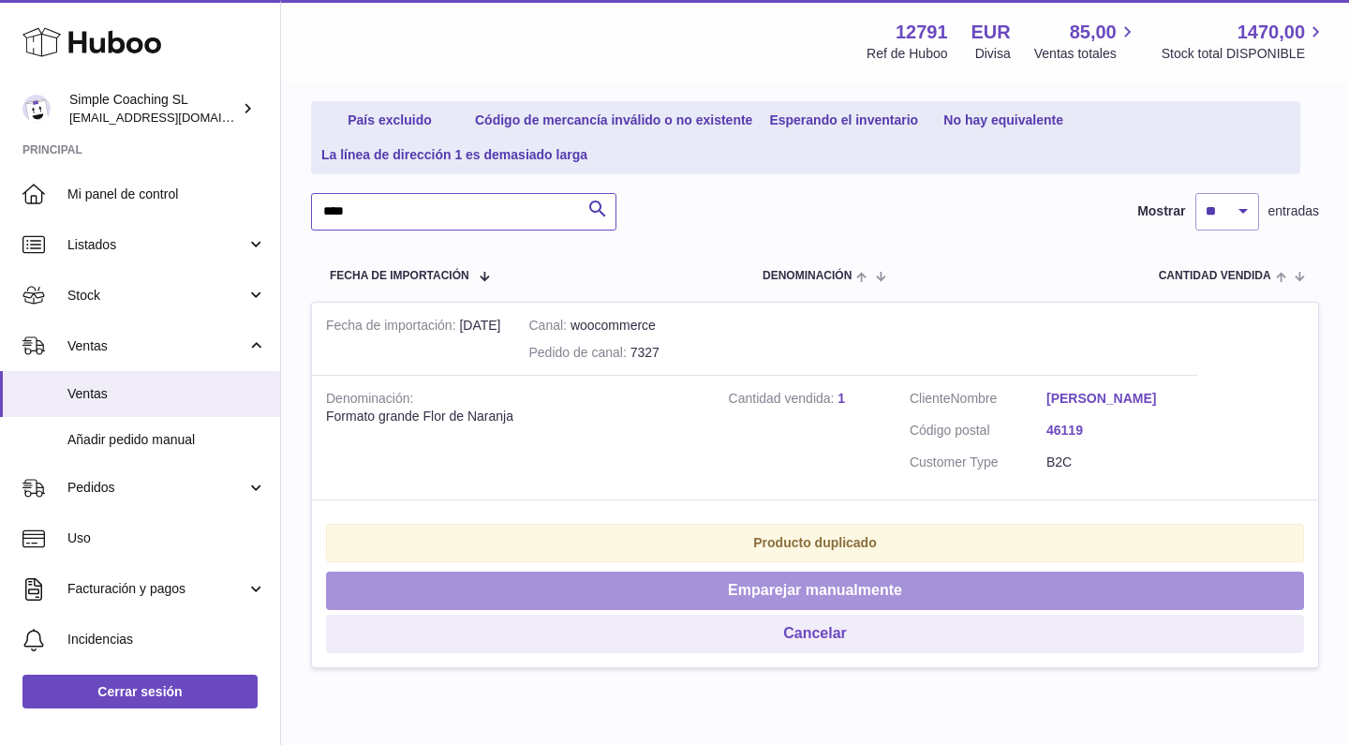
type input "****"
click at [642, 589] on button "Emparejar manualmente" at bounding box center [815, 591] width 978 height 38
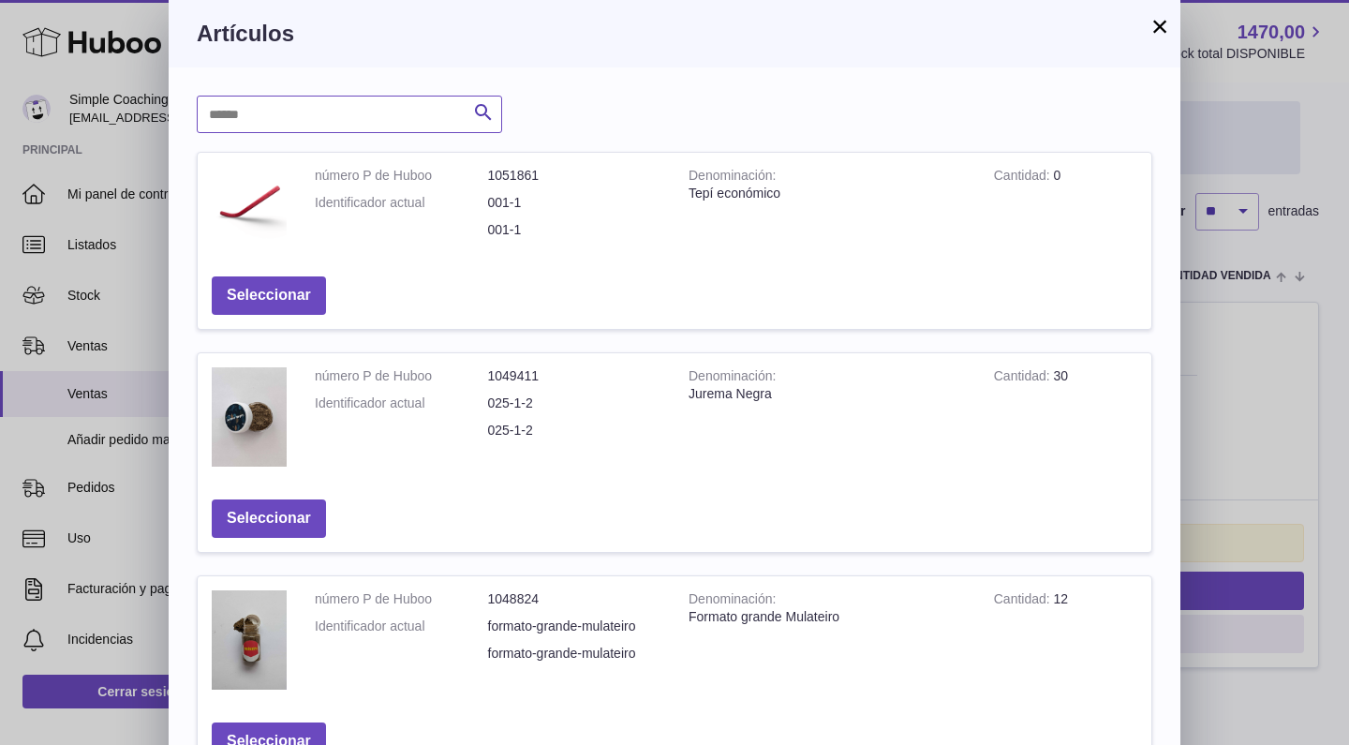
click at [339, 104] on input "text" at bounding box center [350, 114] width 306 height 37
type input "****"
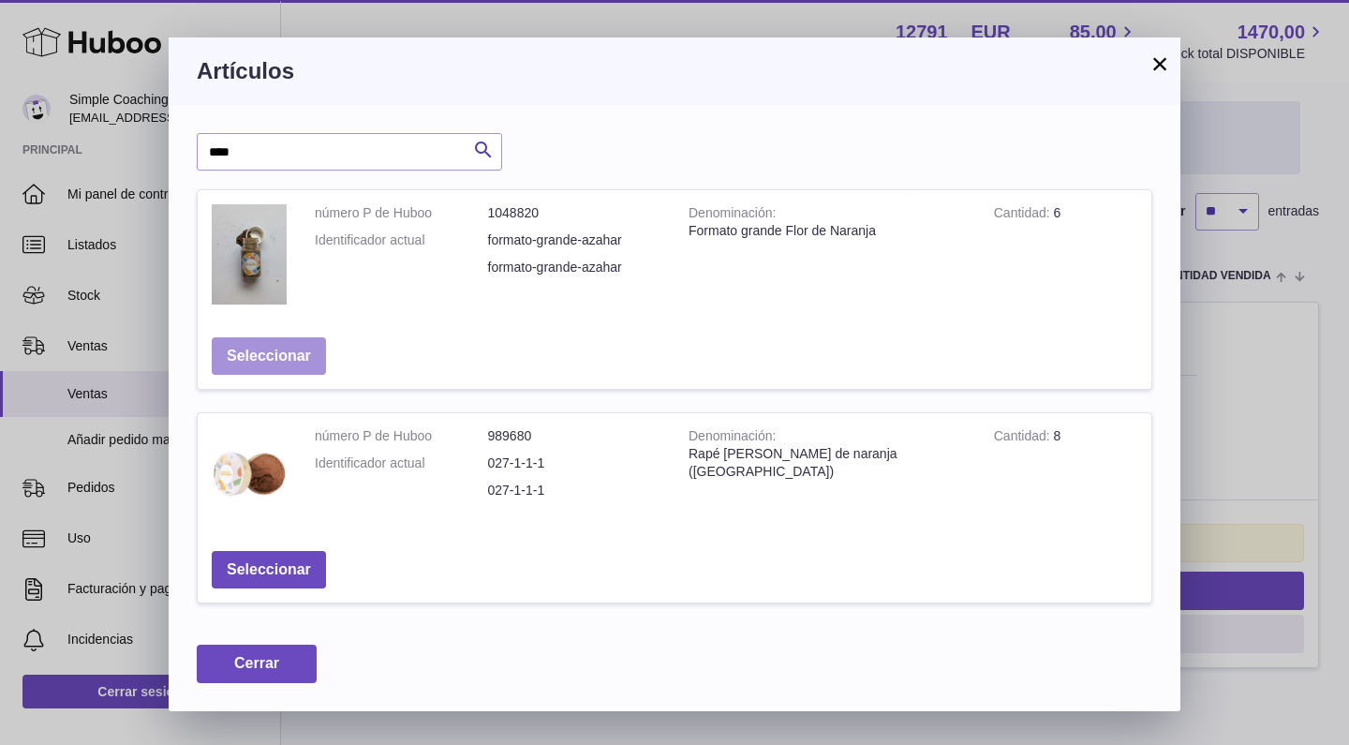
click at [263, 357] on button "Seleccionar" at bounding box center [269, 356] width 114 height 38
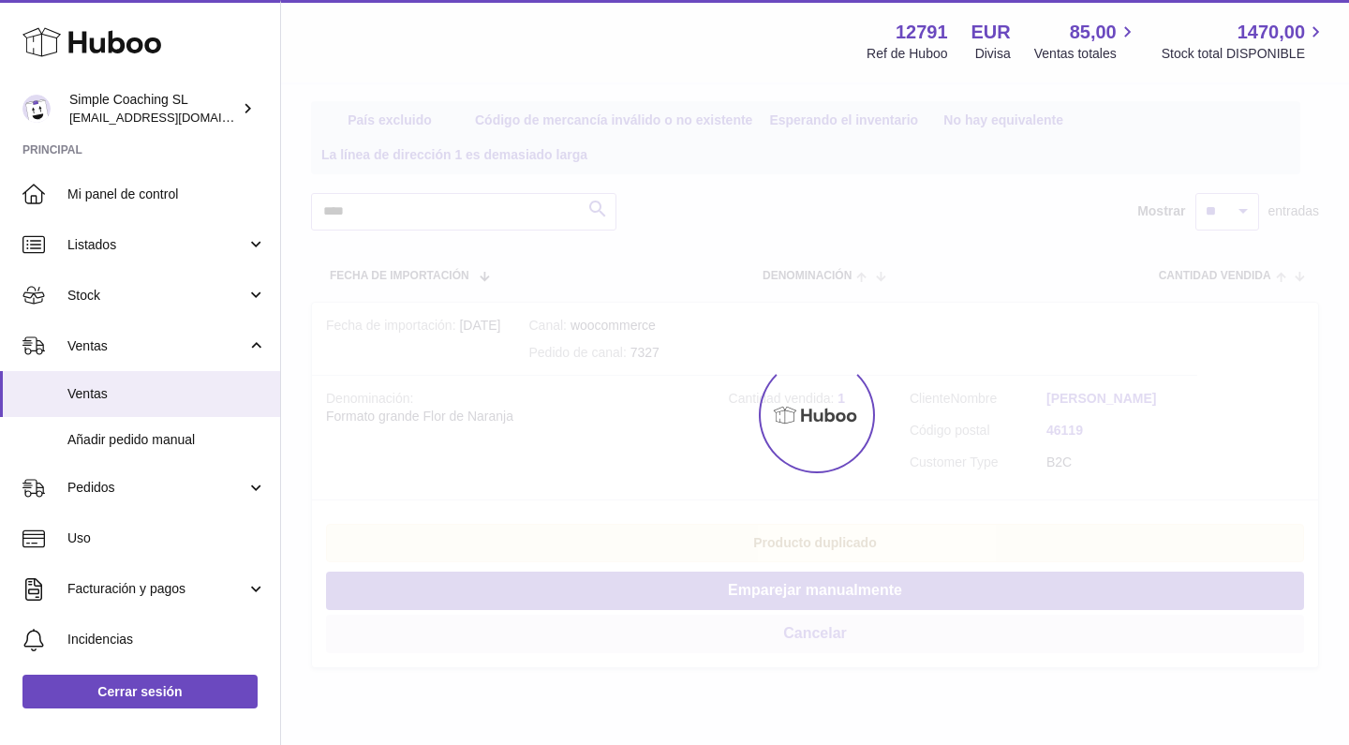
scroll to position [0, 0]
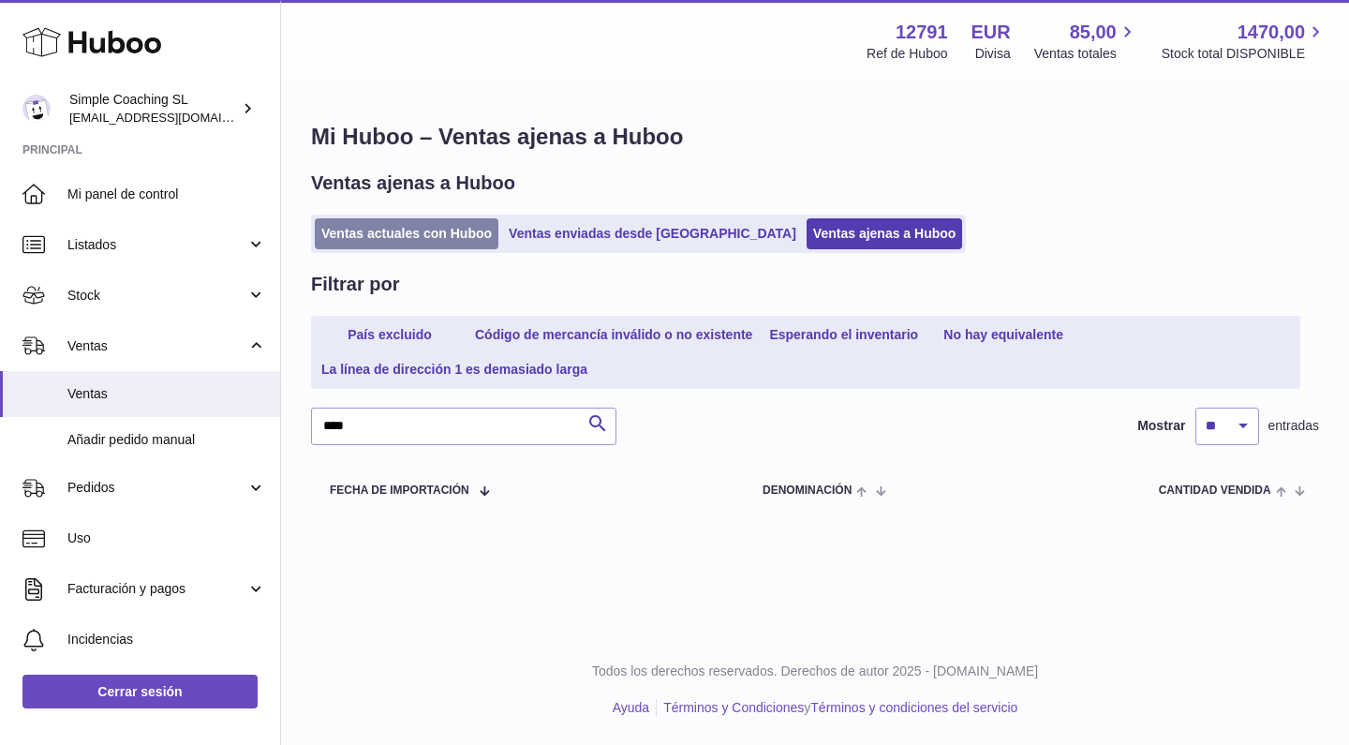
click at [425, 220] on link "Ventas actuales con Huboo" at bounding box center [407, 233] width 184 height 31
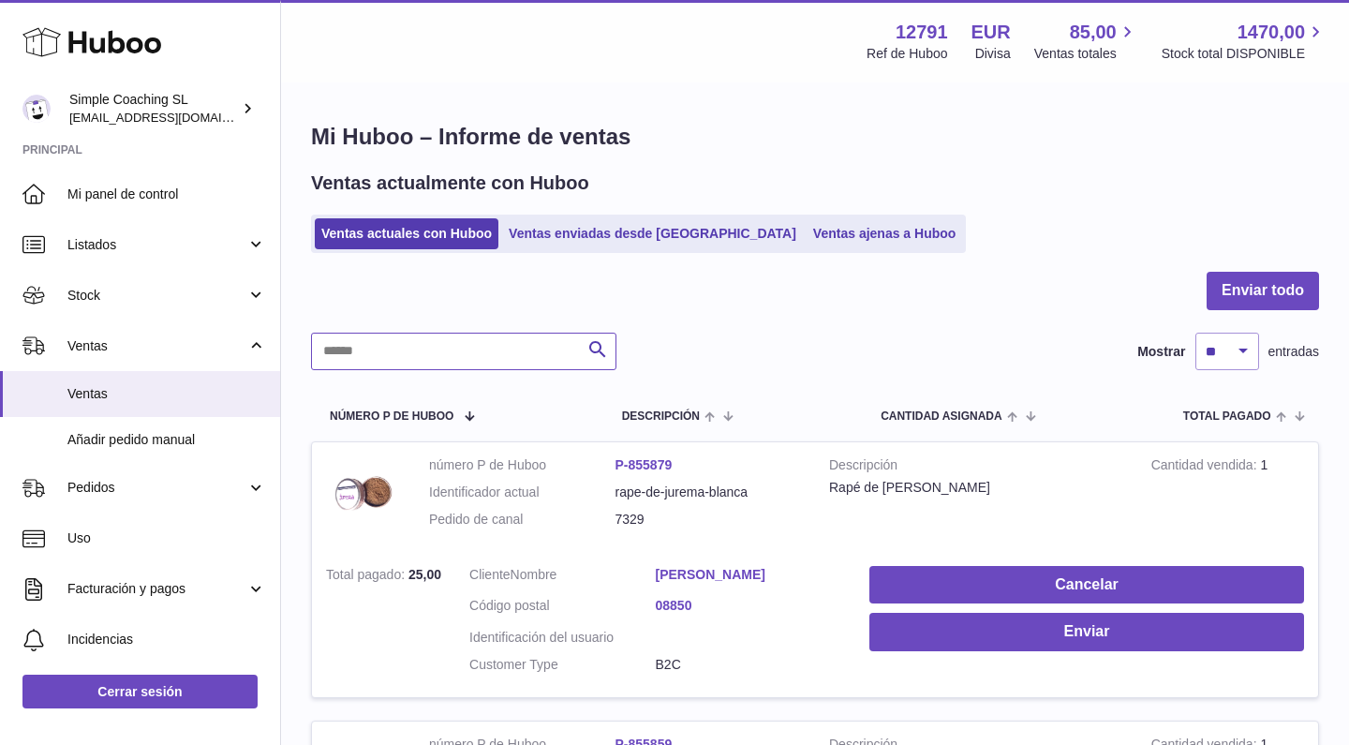
click at [373, 361] on input "text" at bounding box center [464, 351] width 306 height 37
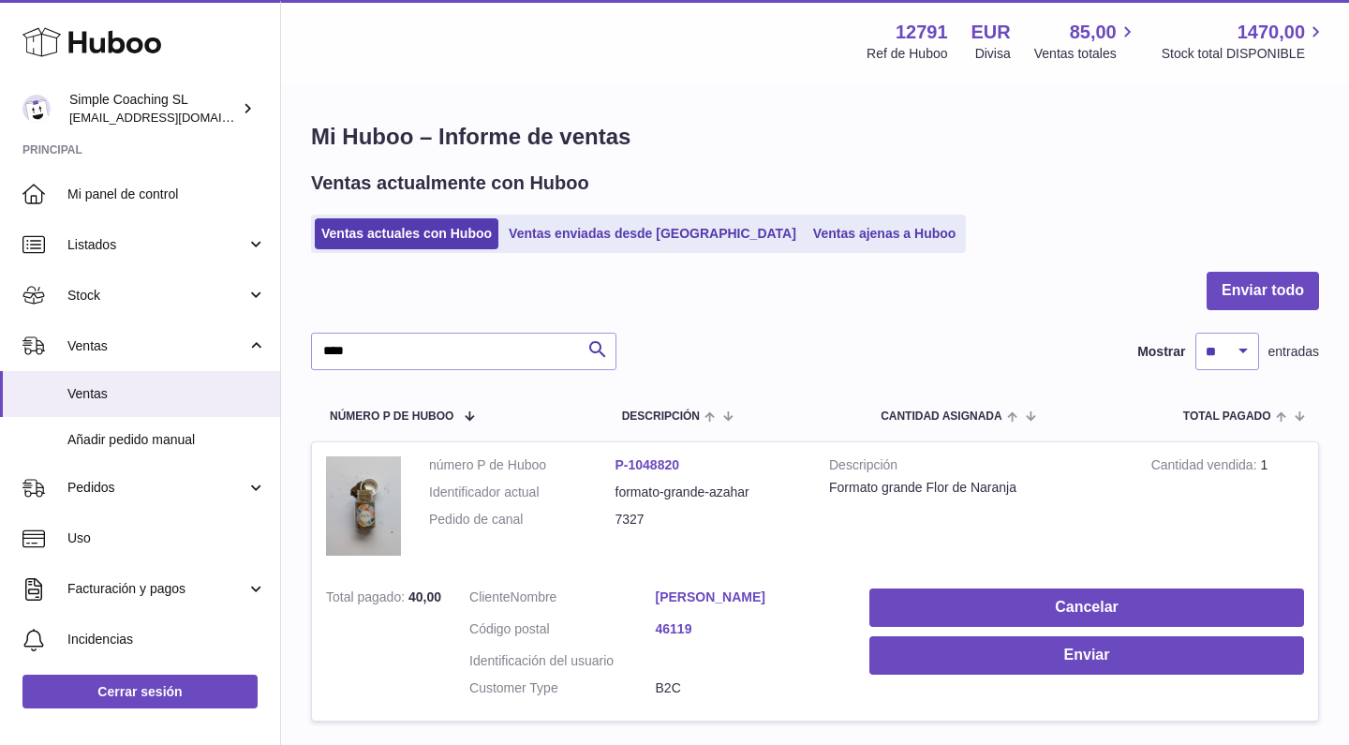
click at [954, 623] on td "Cancelar Enviar" at bounding box center [1087, 647] width 463 height 146
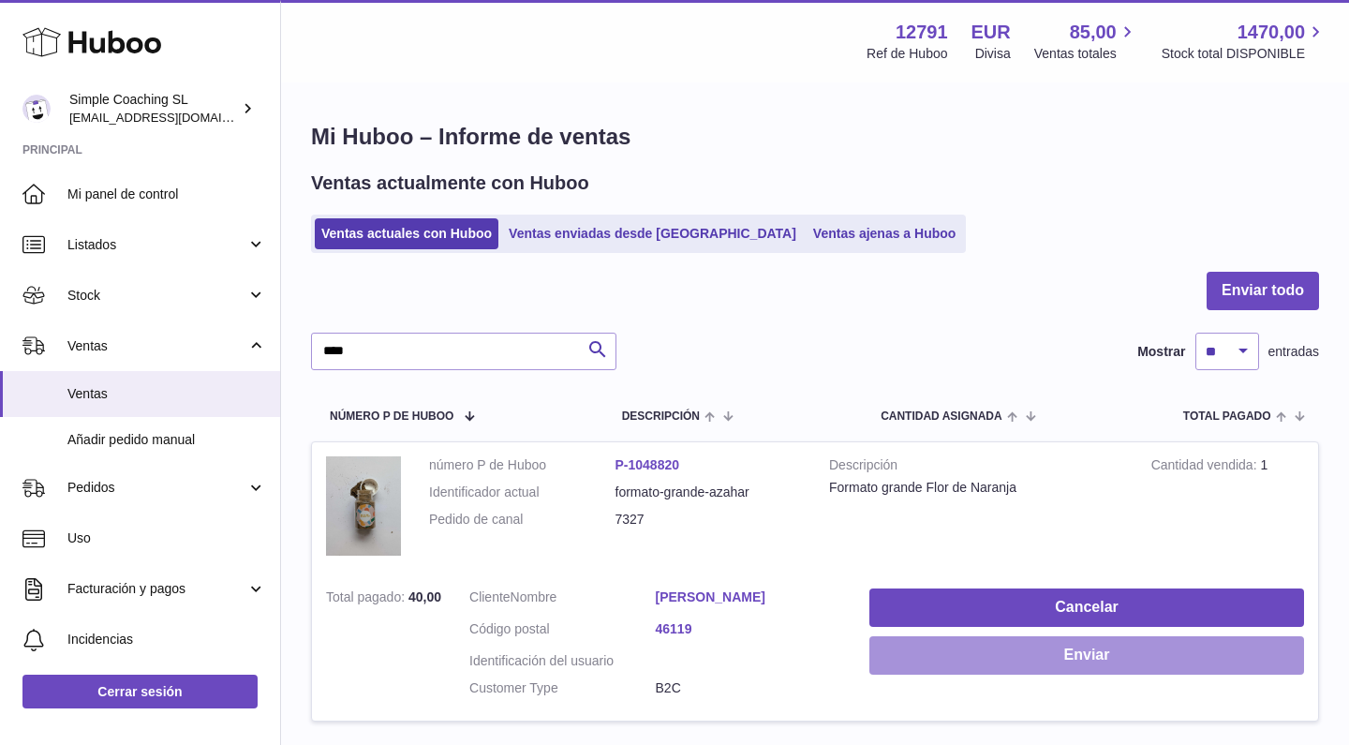
click at [950, 644] on button "Enviar" at bounding box center [1087, 655] width 435 height 38
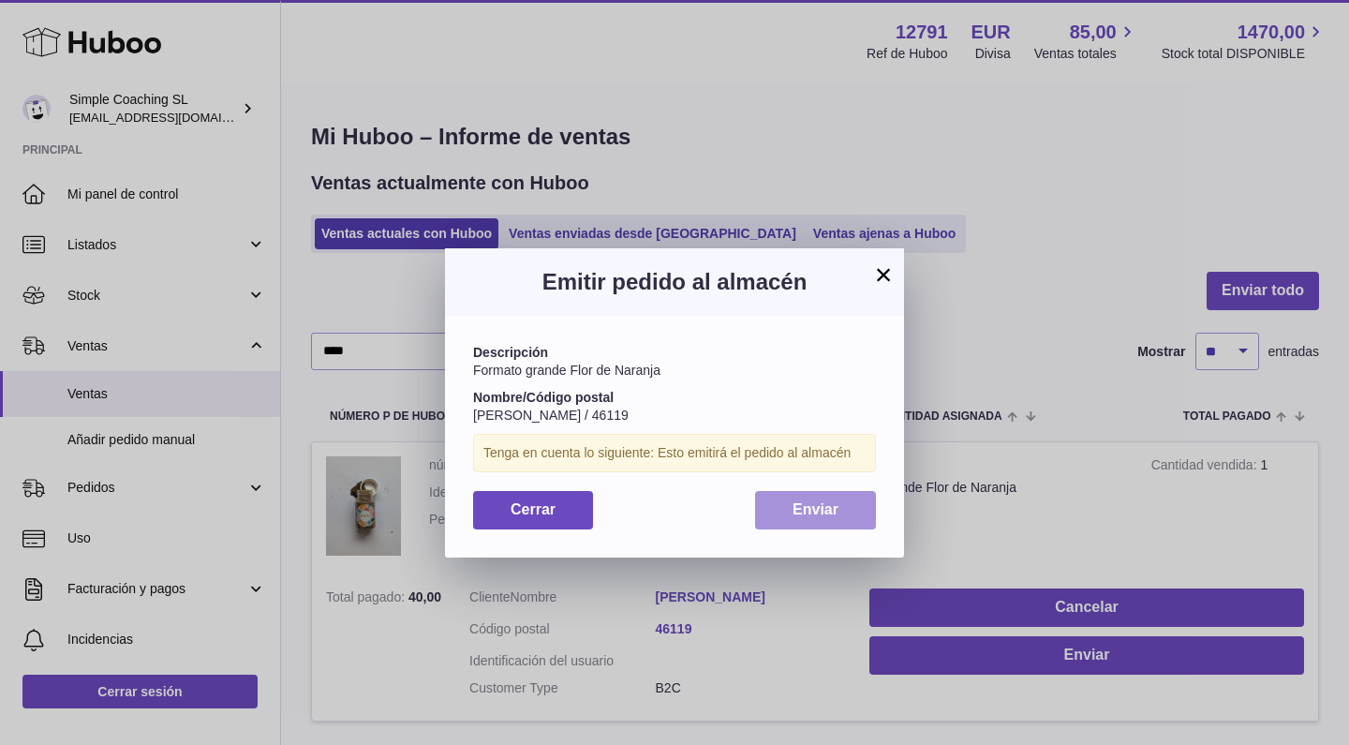
click at [842, 500] on button "Enviar" at bounding box center [815, 510] width 121 height 38
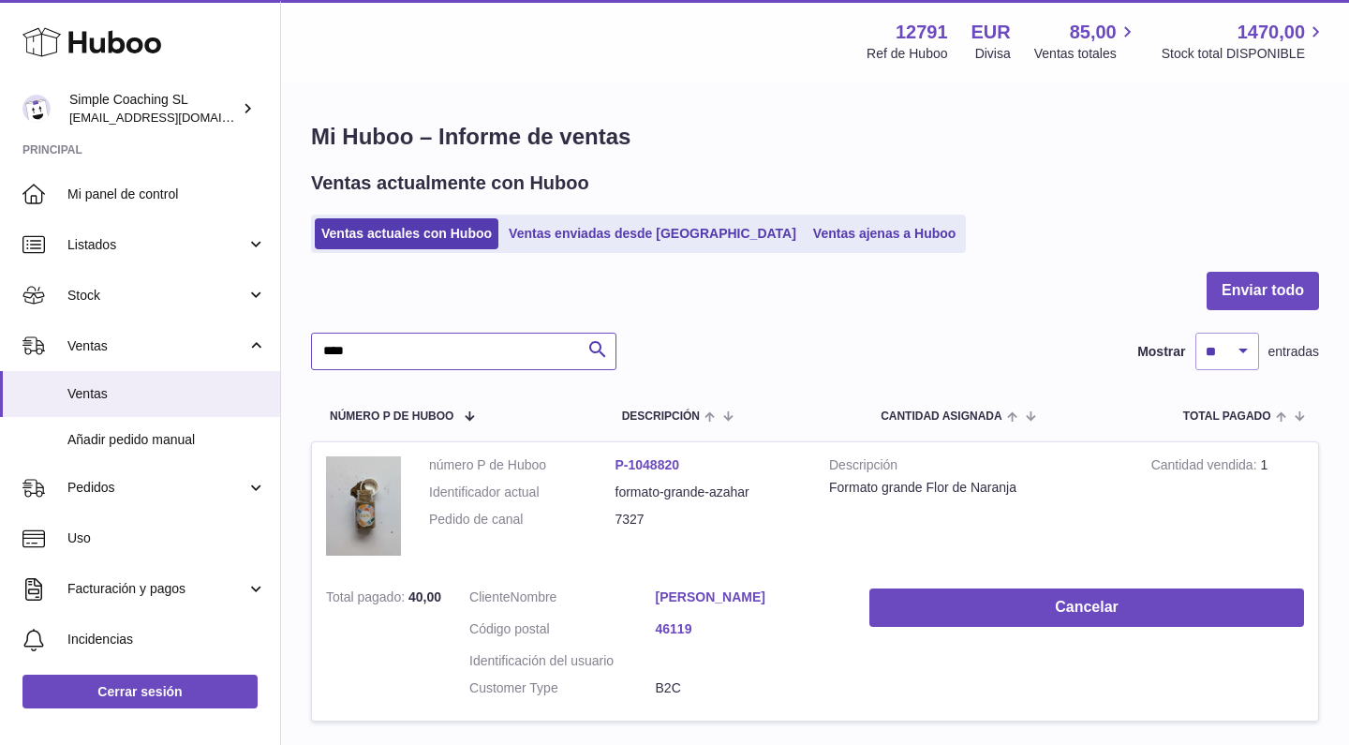
click at [487, 339] on input "****" at bounding box center [464, 351] width 306 height 37
click at [422, 353] on input "****" at bounding box center [464, 351] width 306 height 37
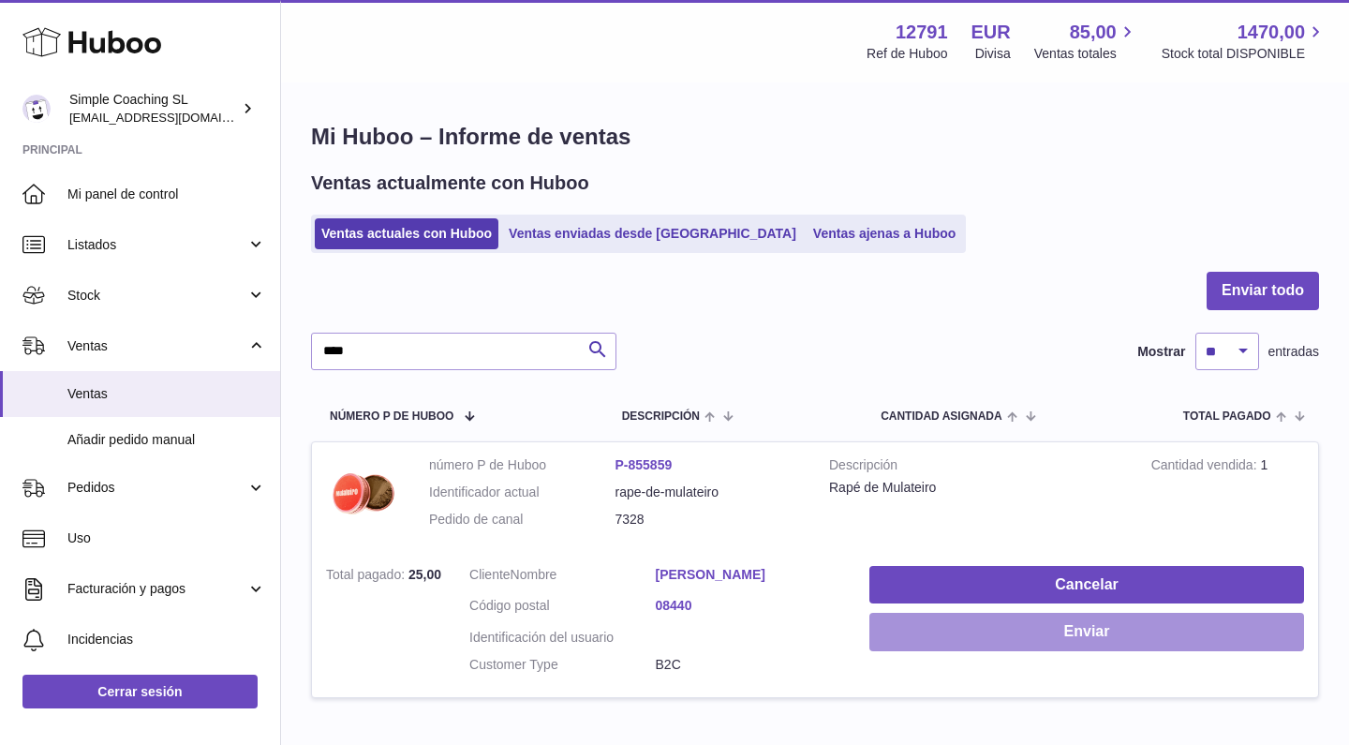
click at [932, 628] on button "Enviar" at bounding box center [1087, 632] width 435 height 38
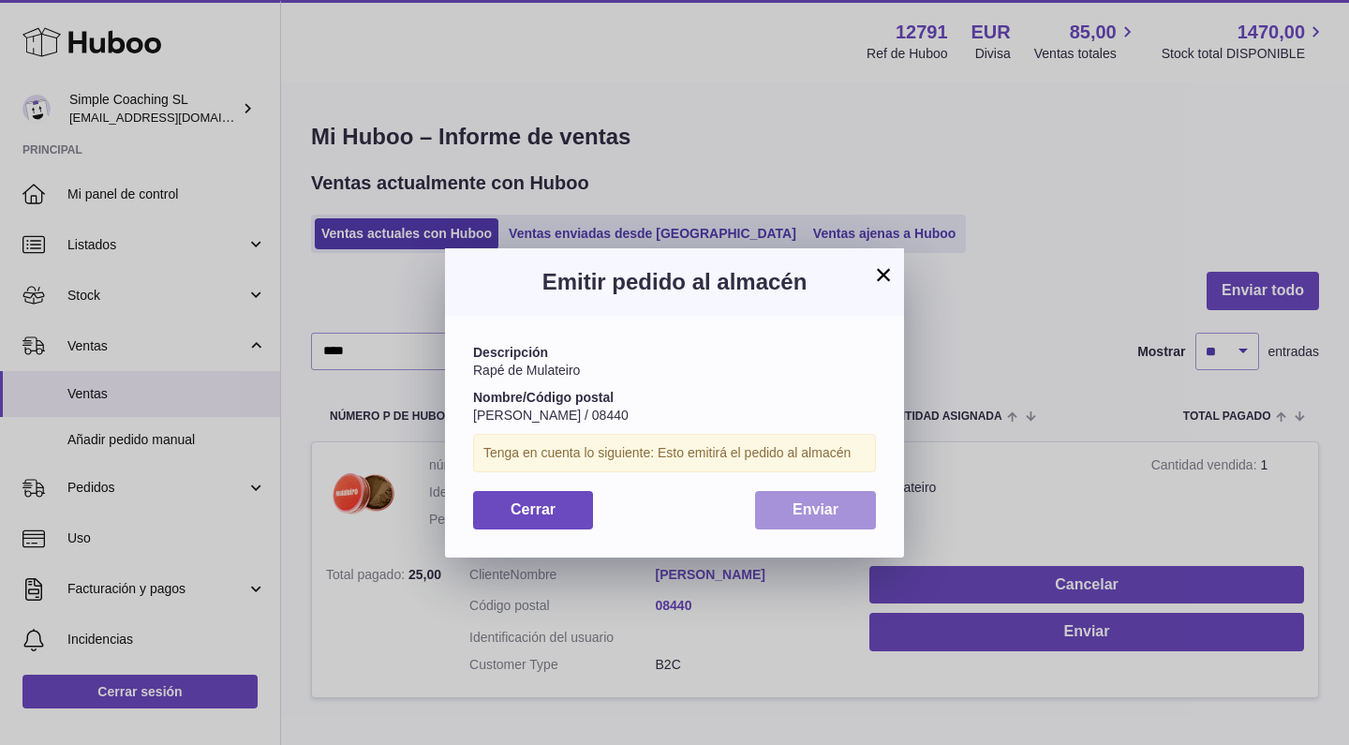
click at [794, 501] on span "Enviar" at bounding box center [816, 509] width 46 height 16
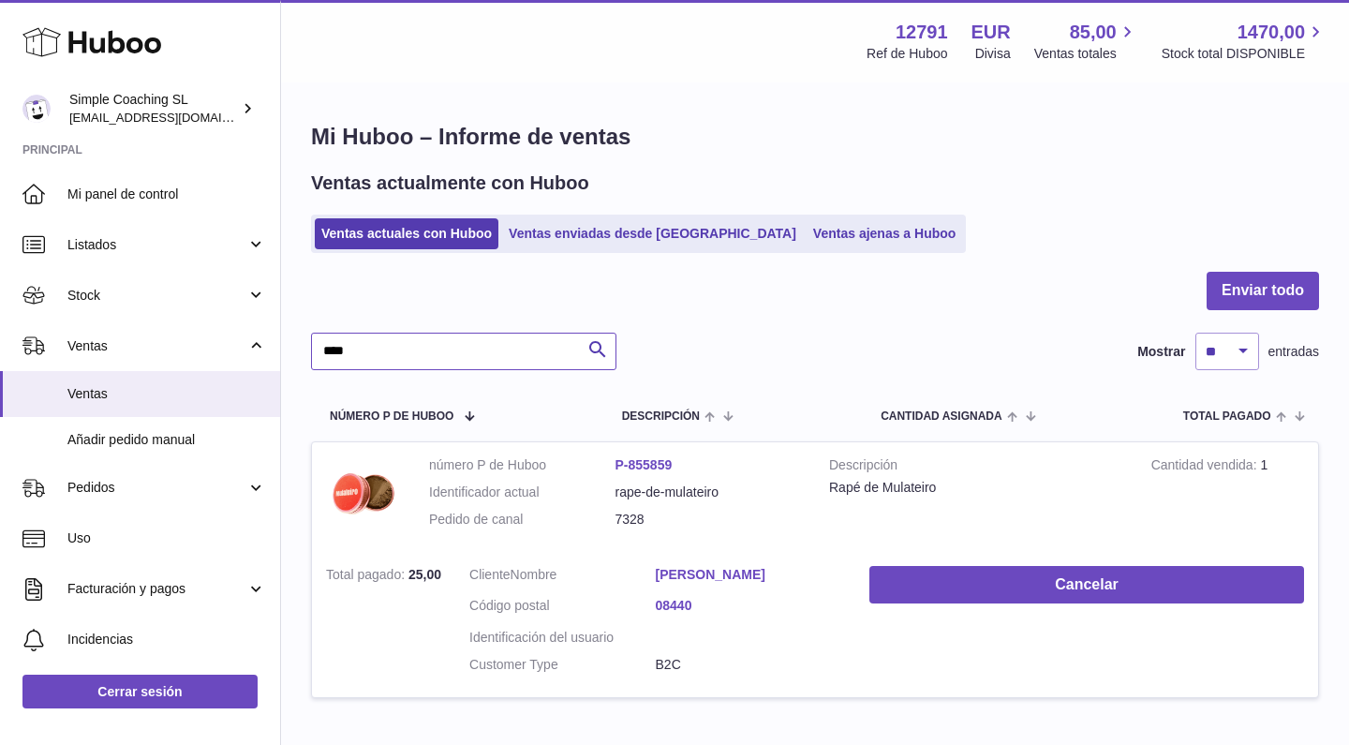
click at [475, 344] on input "****" at bounding box center [464, 351] width 306 height 37
type input "****"
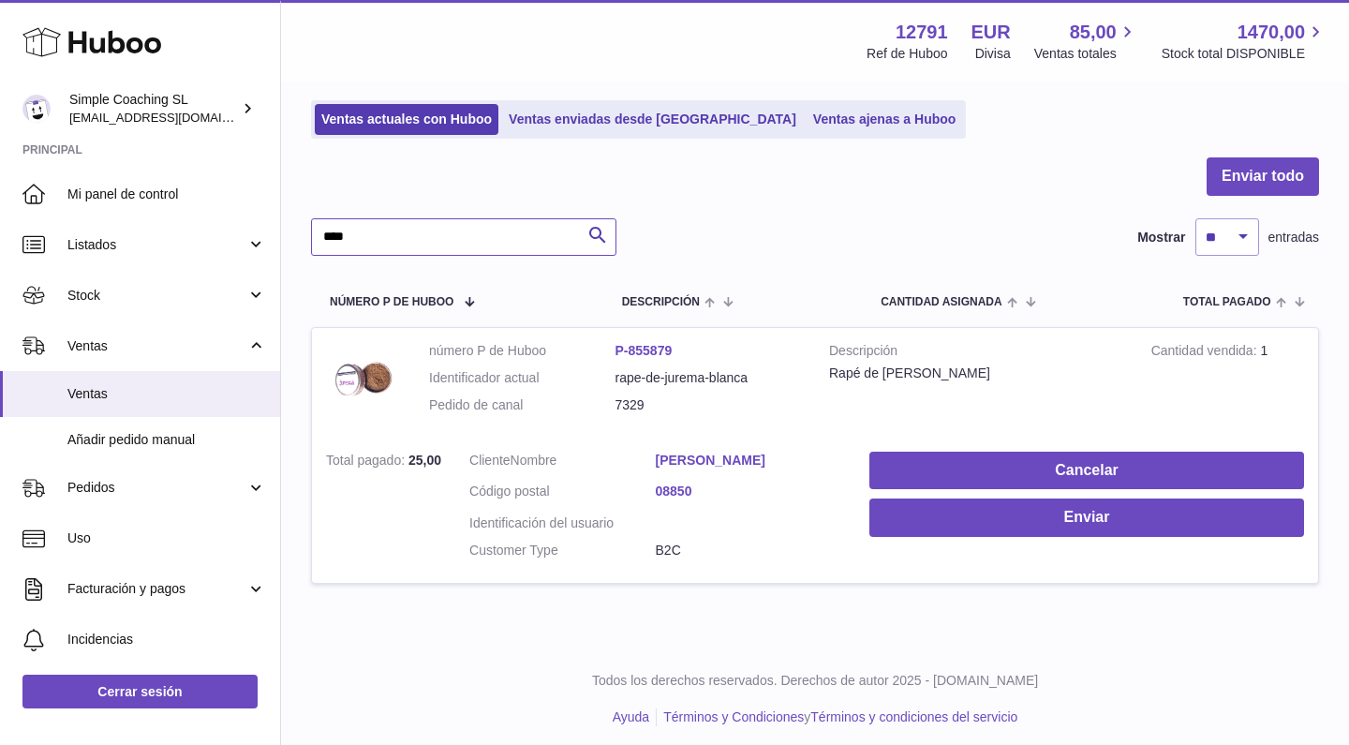
scroll to position [113, 0]
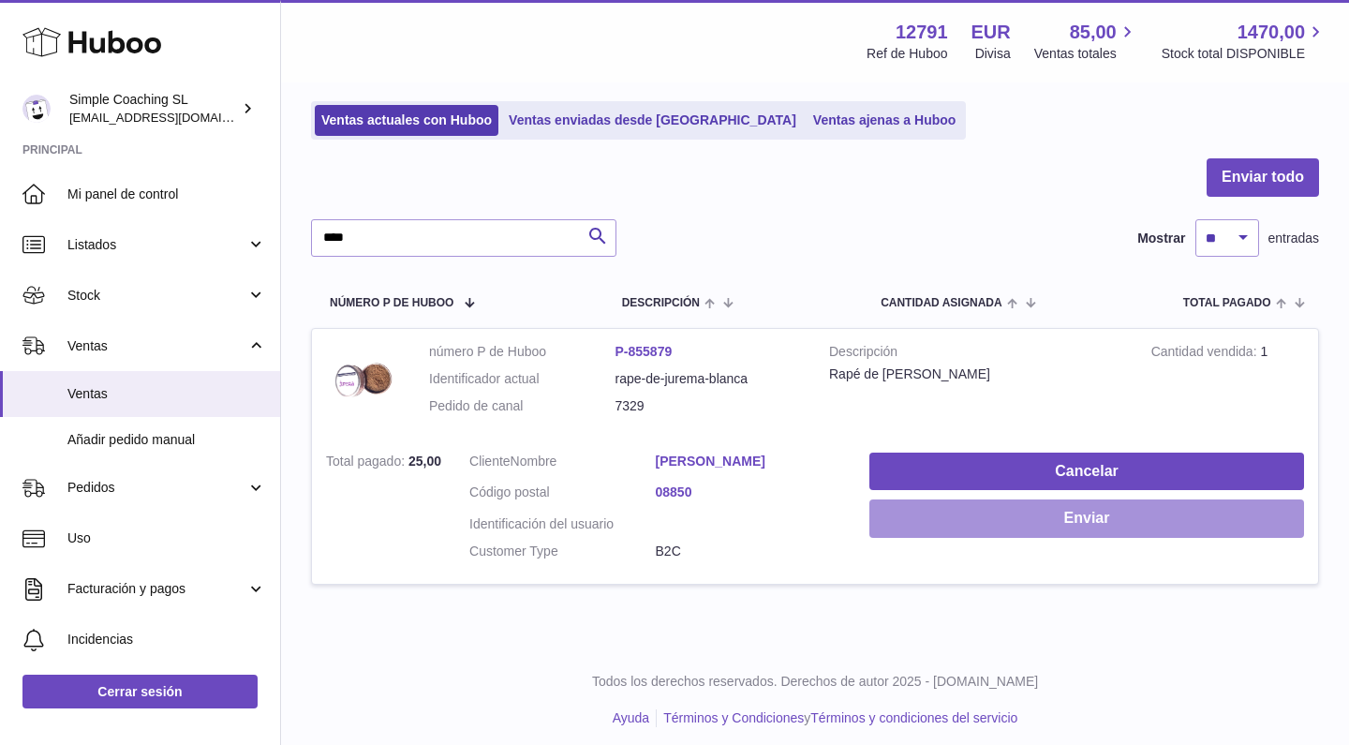
click at [938, 529] on button "Enviar" at bounding box center [1087, 518] width 435 height 38
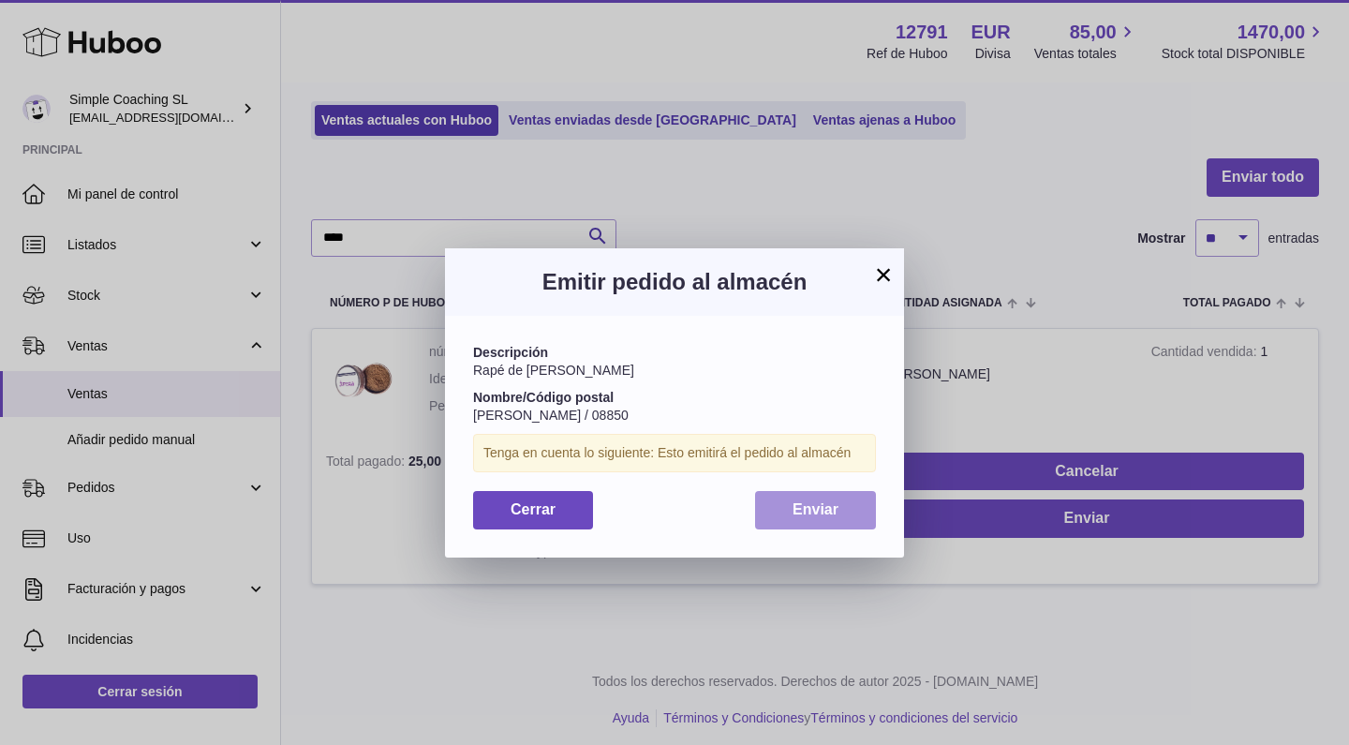
click at [818, 502] on span "Enviar" at bounding box center [816, 509] width 46 height 16
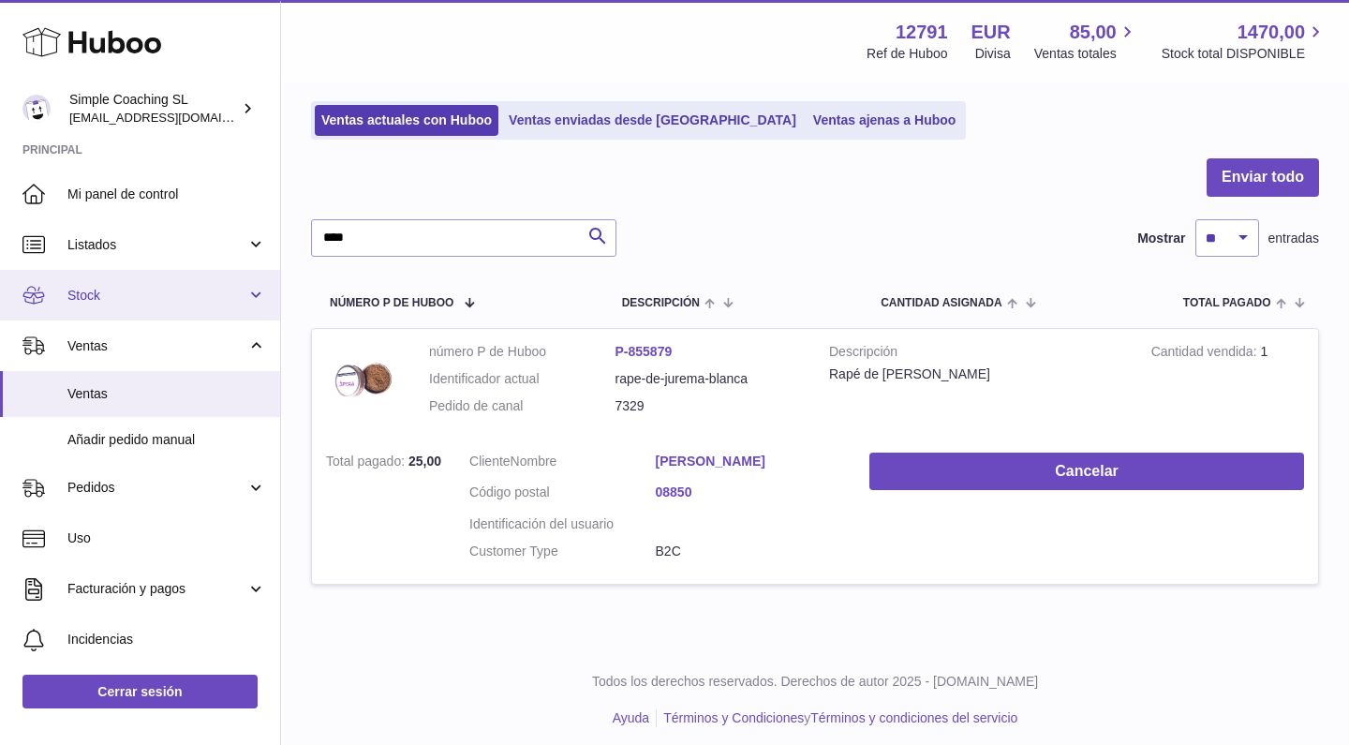
click at [207, 306] on link "Stock" at bounding box center [140, 295] width 280 height 51
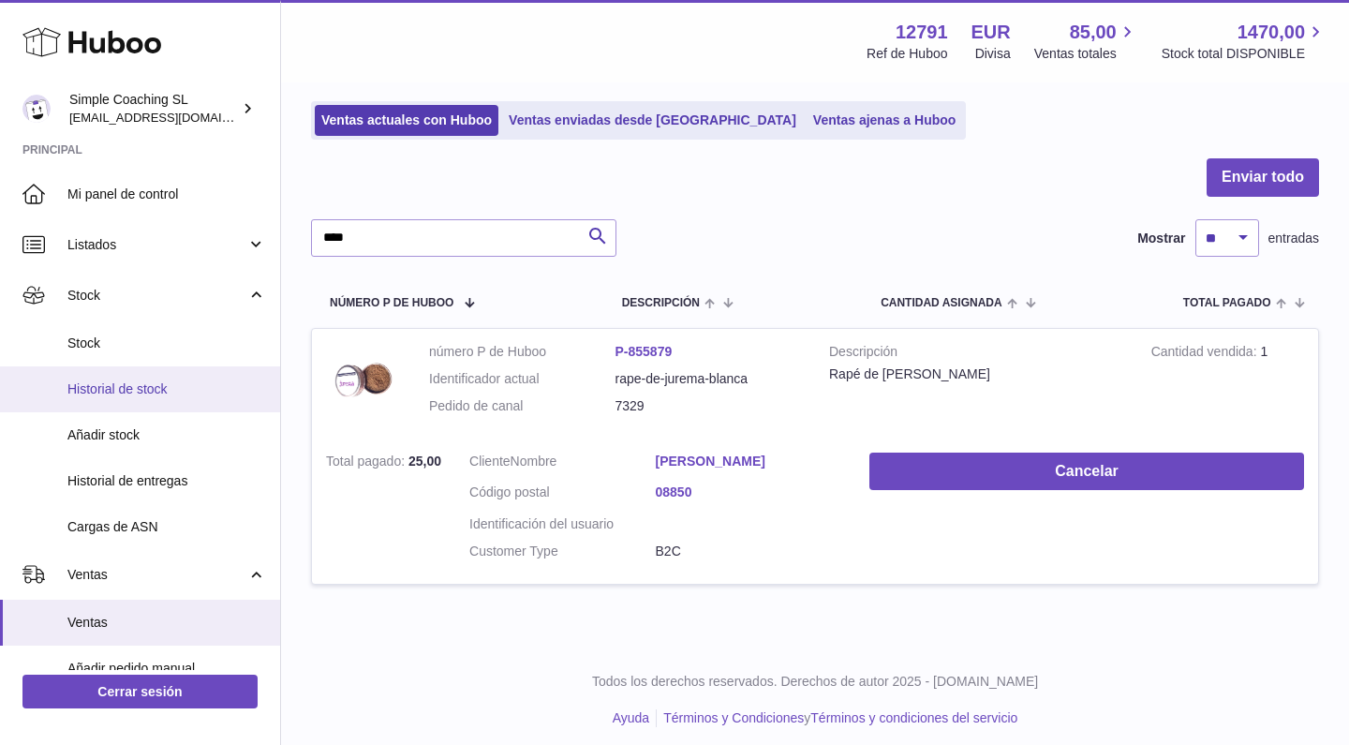
click at [176, 394] on span "Historial de stock" at bounding box center [166, 389] width 199 height 18
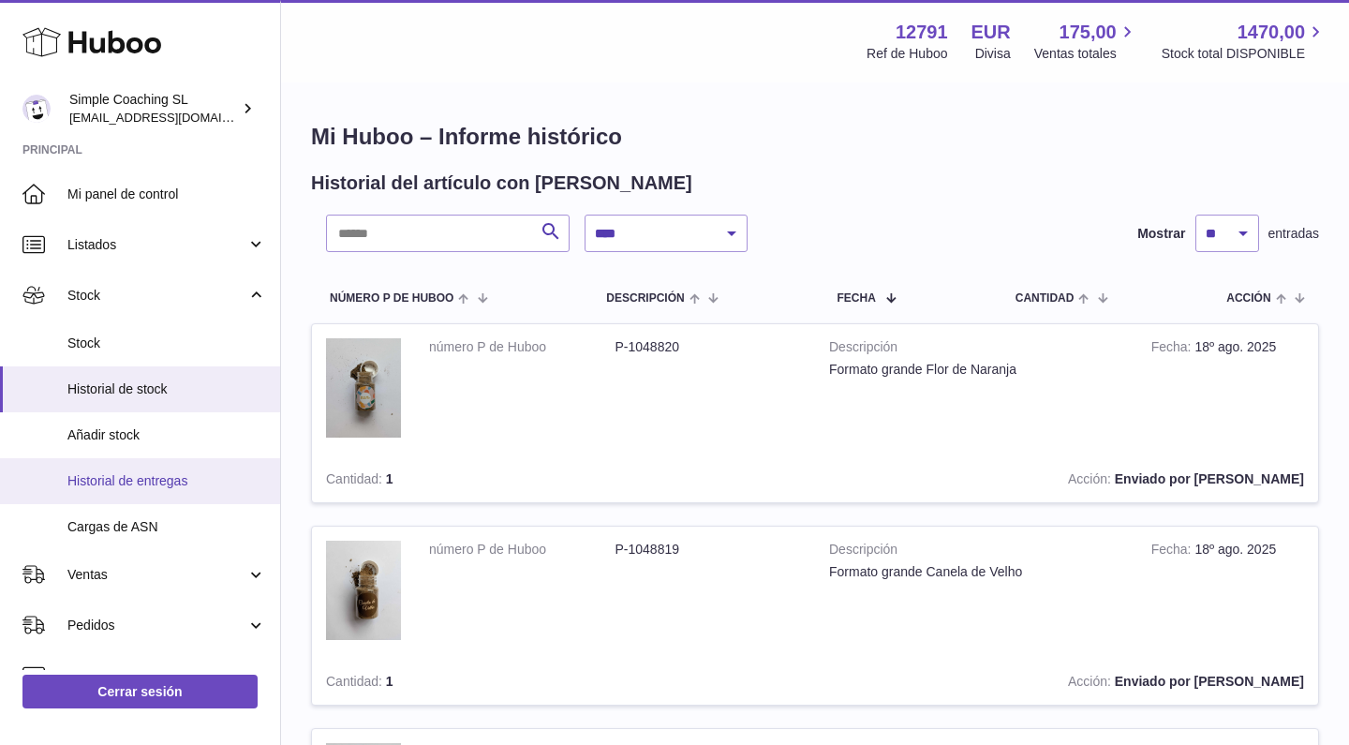
click at [217, 462] on link "Historial de entregas" at bounding box center [140, 481] width 280 height 46
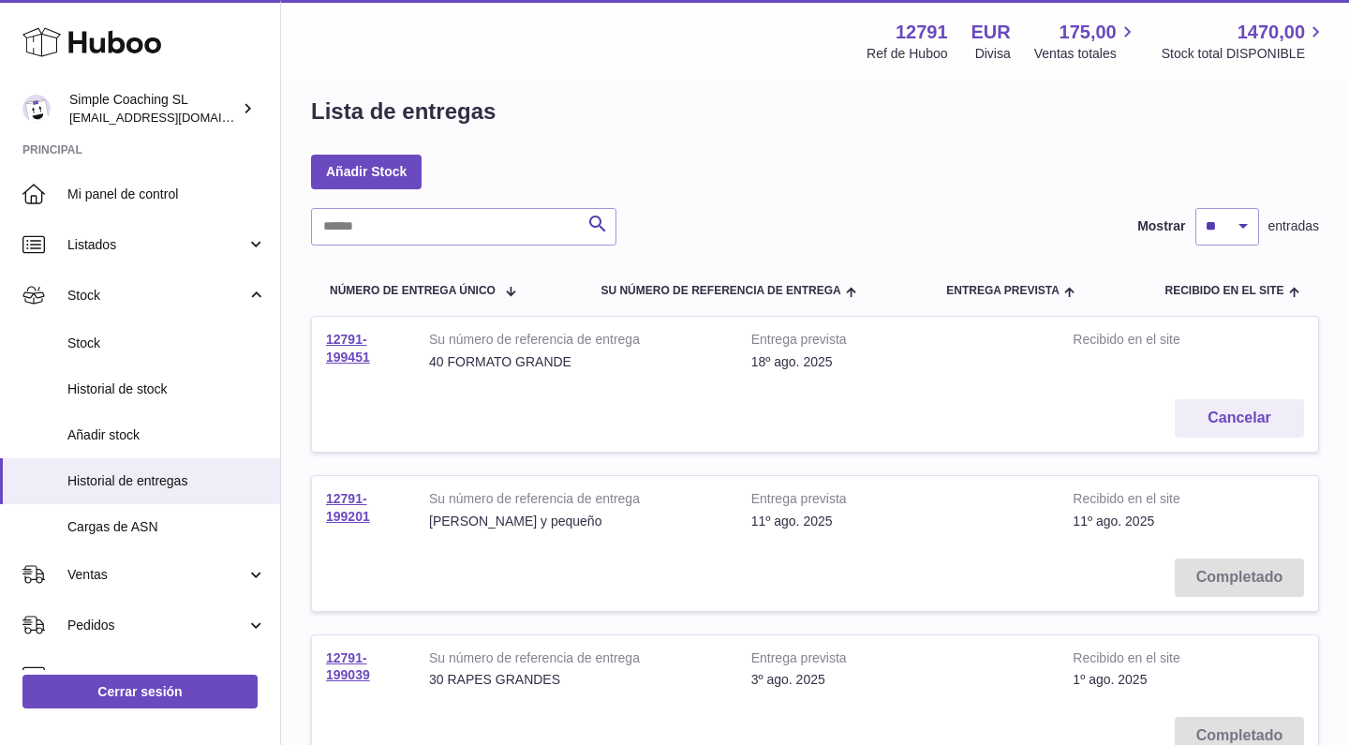
scroll to position [28, 0]
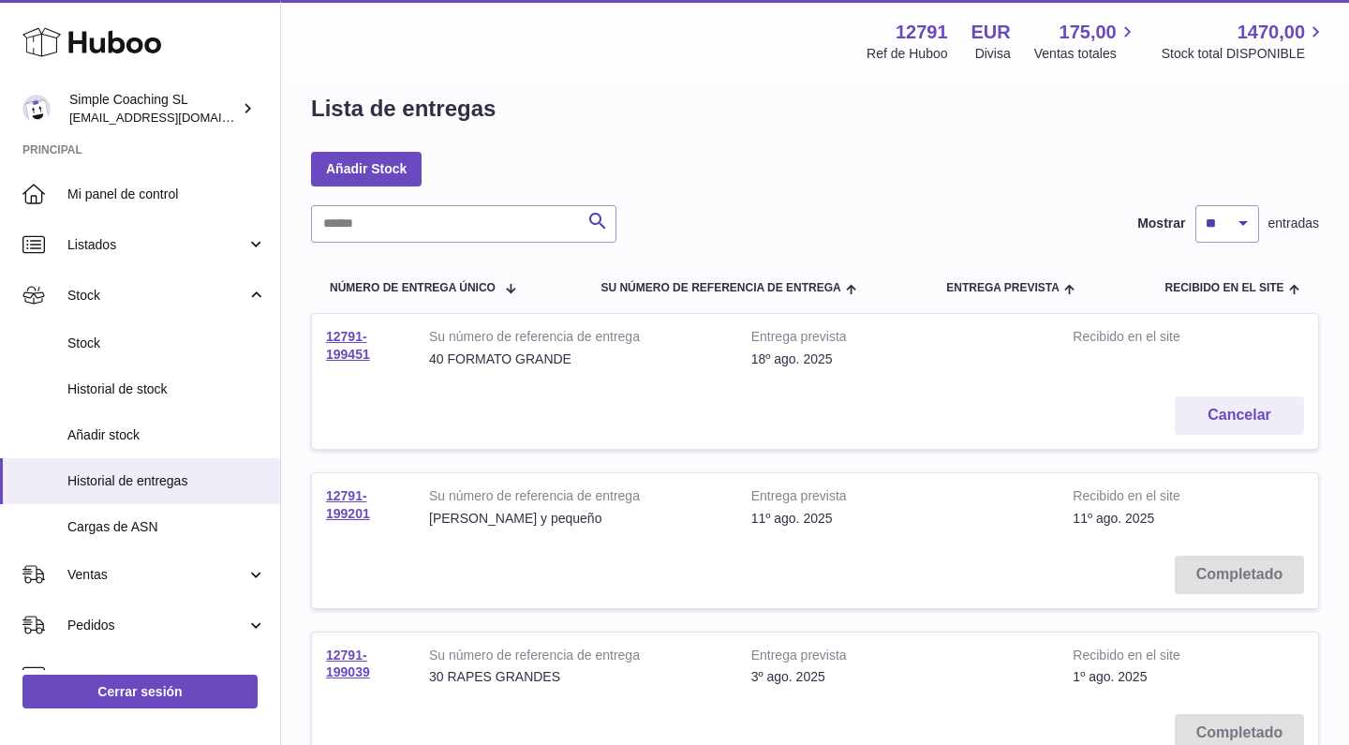
click at [952, 396] on td "Cancelar" at bounding box center [815, 415] width 1006 height 67
click at [349, 341] on link "12791-199451" at bounding box center [348, 345] width 44 height 33
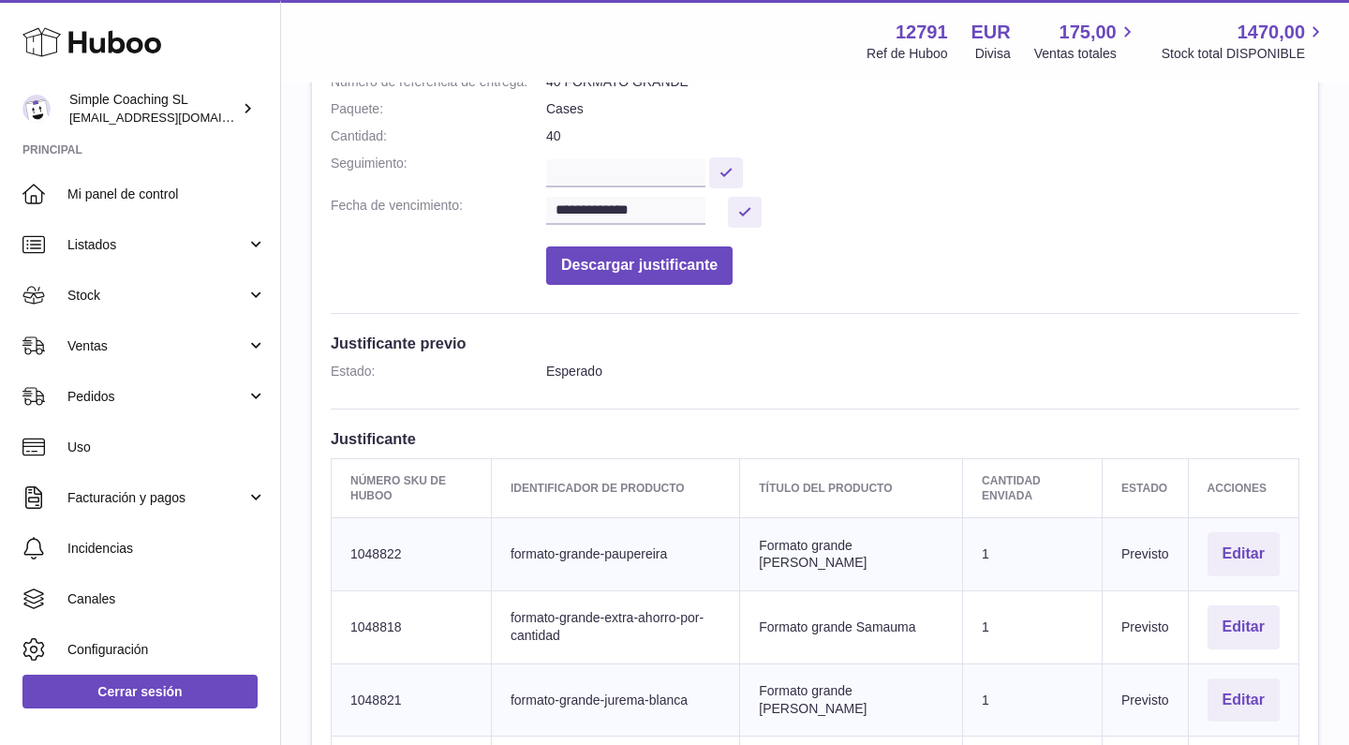
scroll to position [448, 0]
